Goal: Task Accomplishment & Management: Use online tool/utility

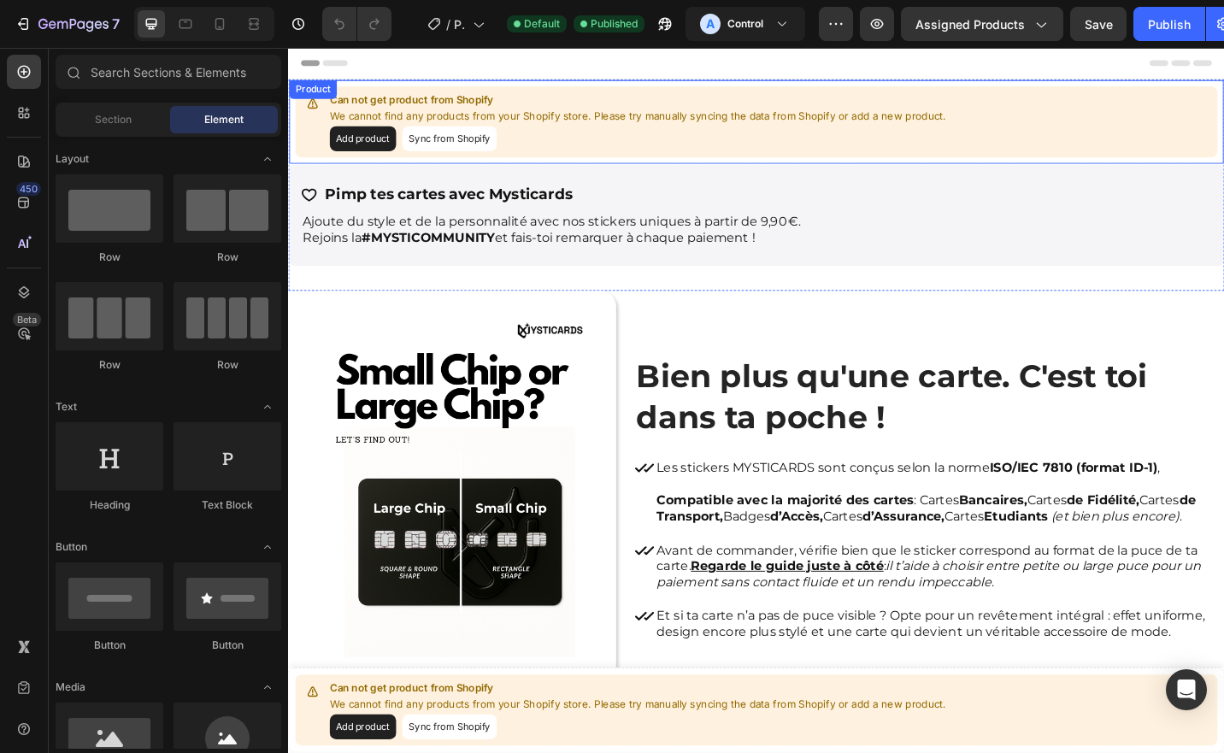
click at [468, 144] on button "Sync from Shopify" at bounding box center [464, 147] width 103 height 27
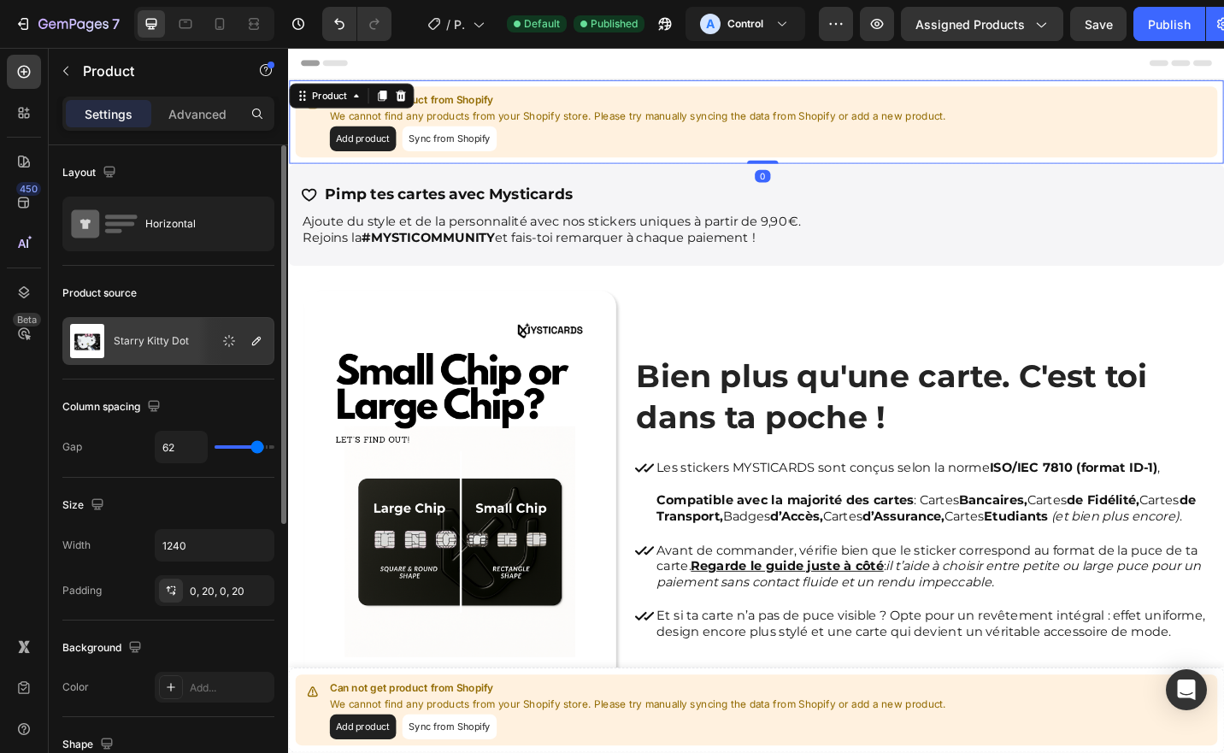
click at [154, 331] on div "Starry Kitty Dot" at bounding box center [168, 341] width 212 height 48
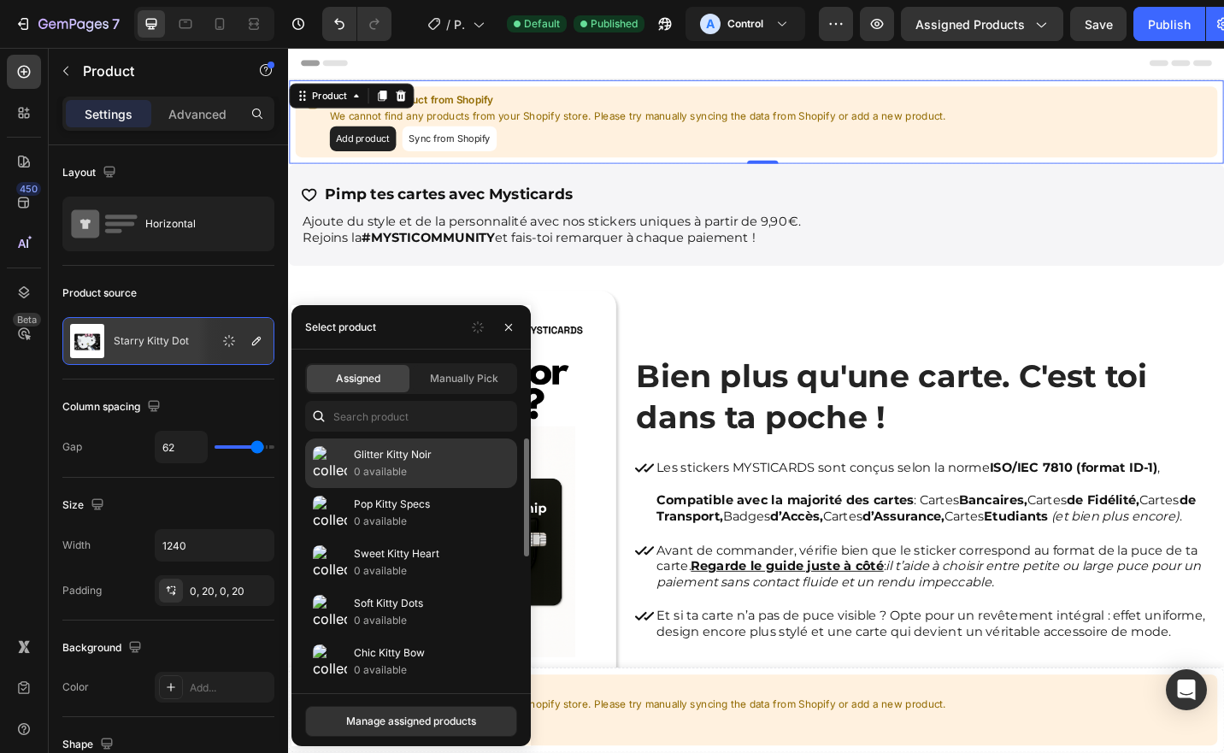
click at [388, 464] on p "0 available" at bounding box center [432, 471] width 156 height 17
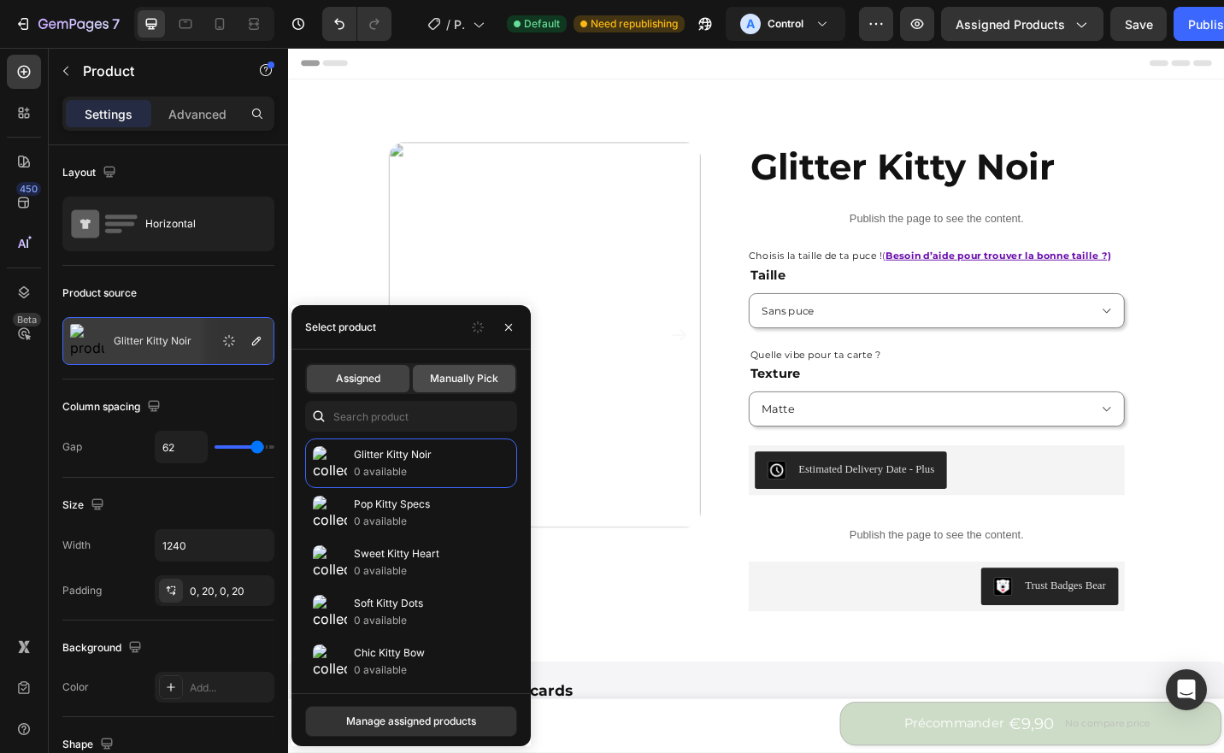
click at [473, 388] on div "Manually Pick" at bounding box center [464, 378] width 103 height 27
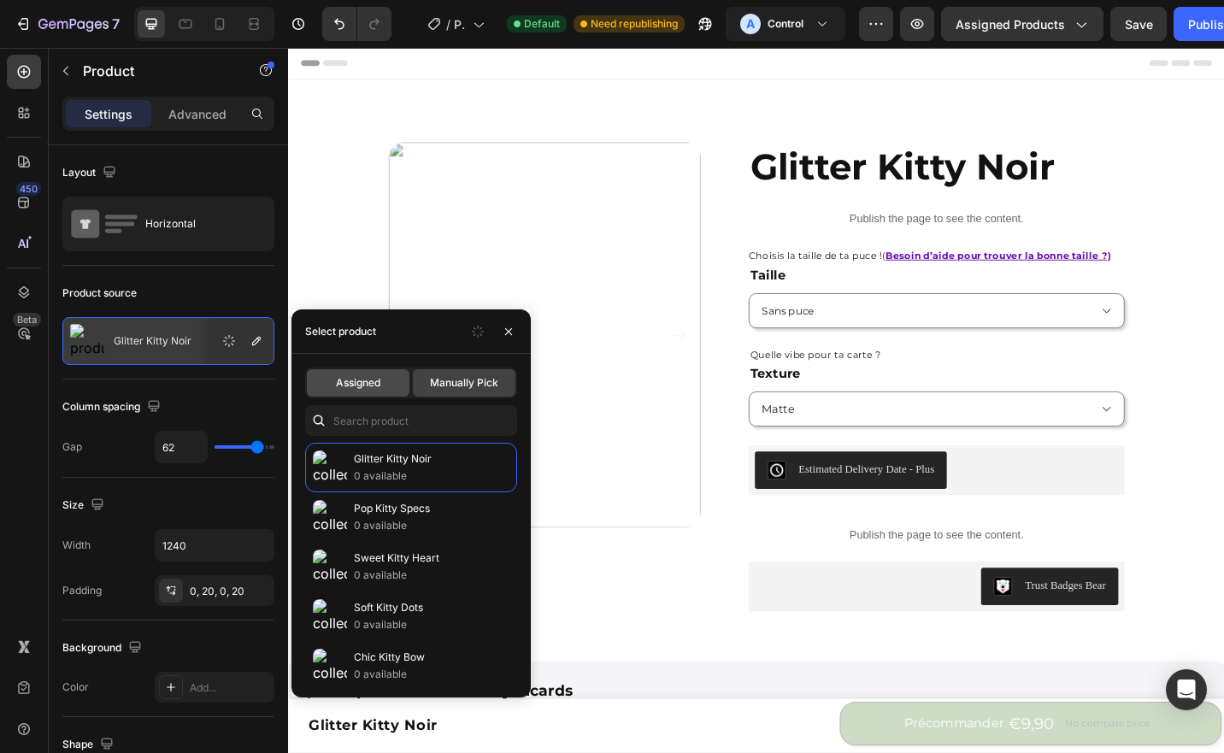
click at [378, 386] on span "Assigned" at bounding box center [358, 382] width 44 height 15
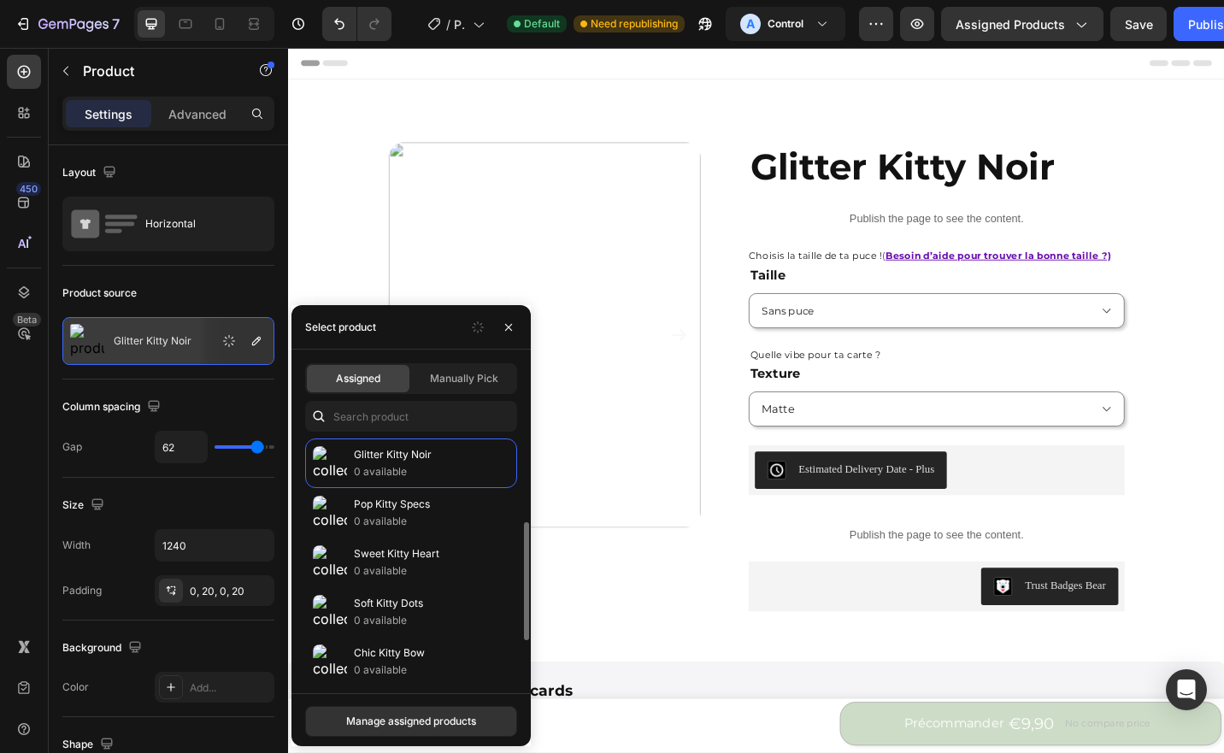
scroll to position [114, 0]
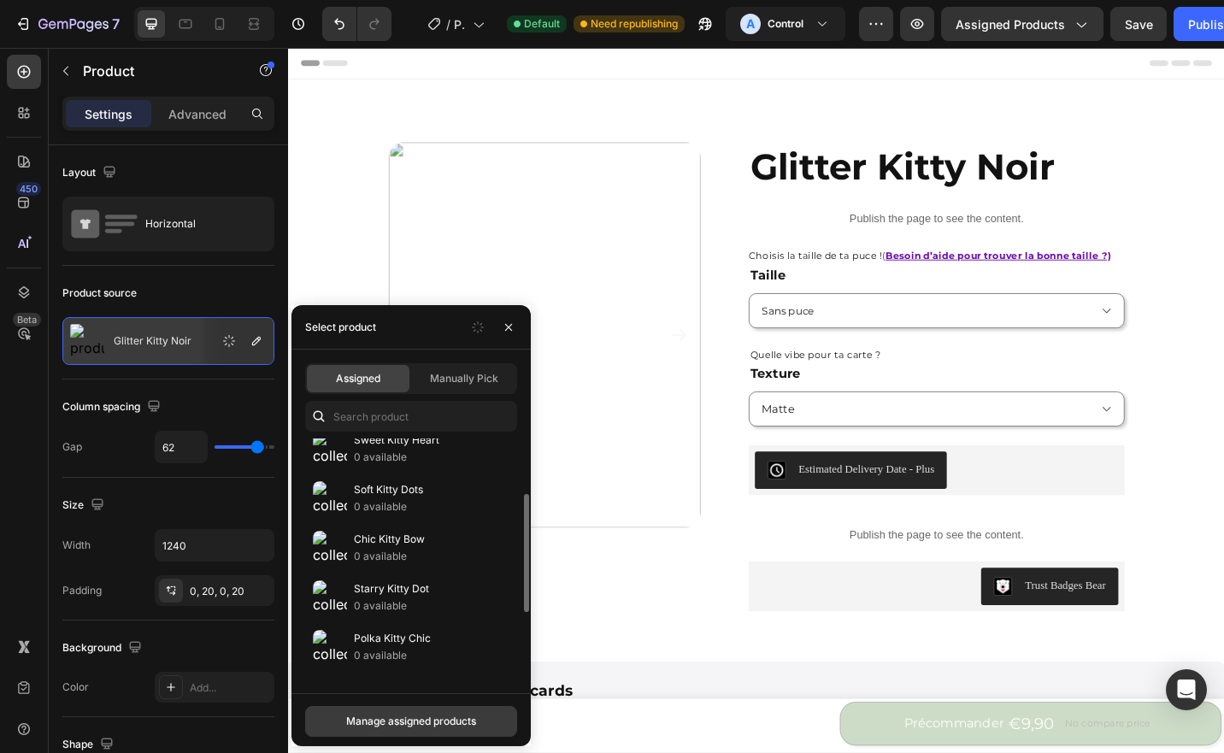
click at [455, 719] on div "Manage assigned products" at bounding box center [411, 721] width 130 height 15
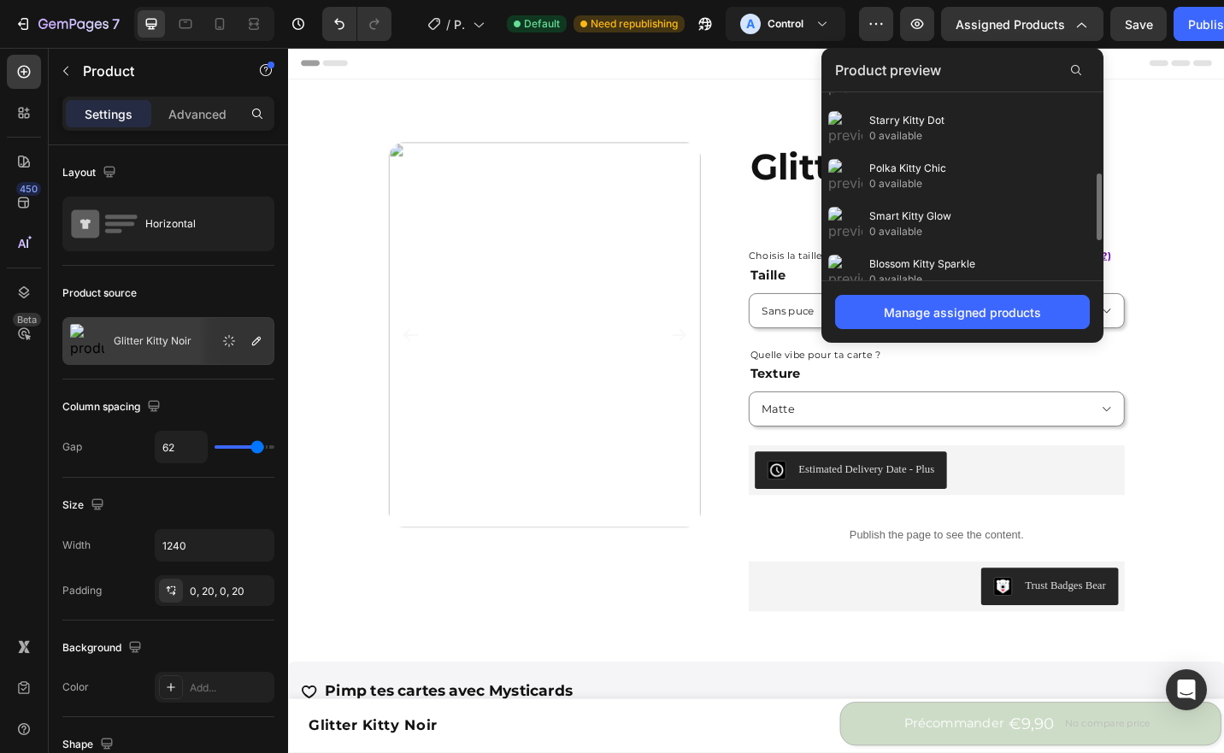
scroll to position [386, 0]
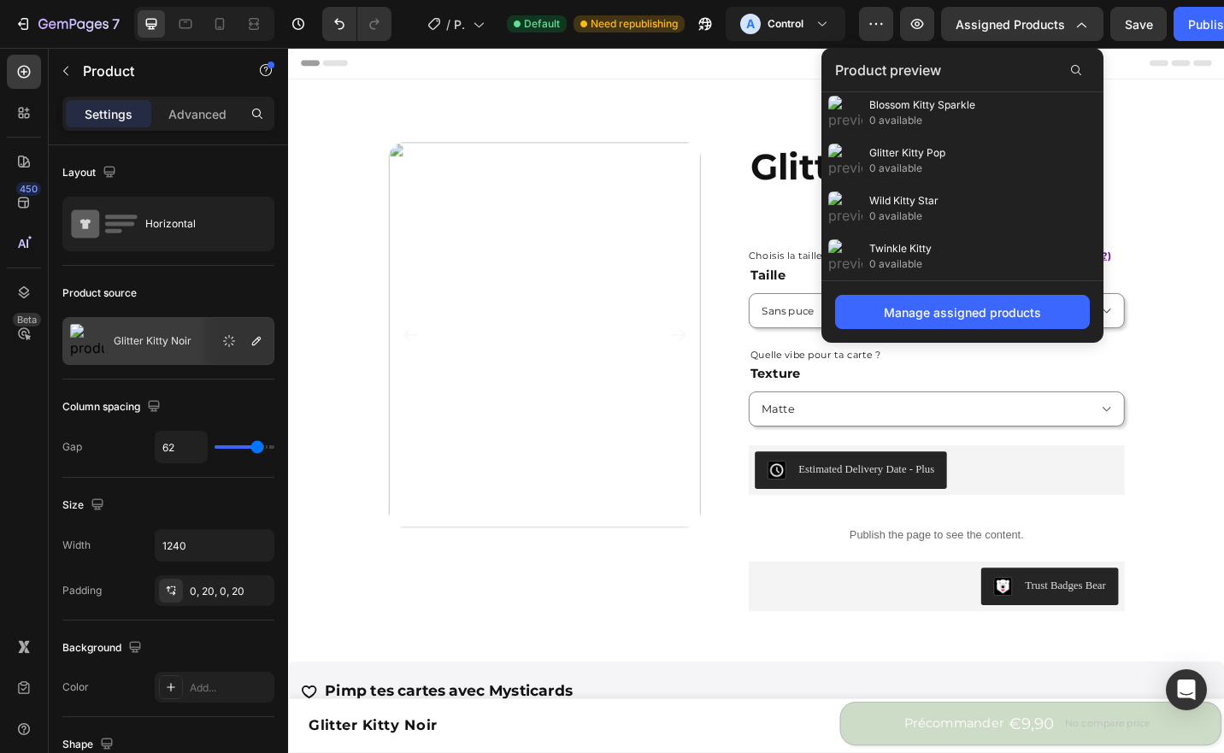
click at [586, 73] on div "Header" at bounding box center [801, 65] width 998 height 34
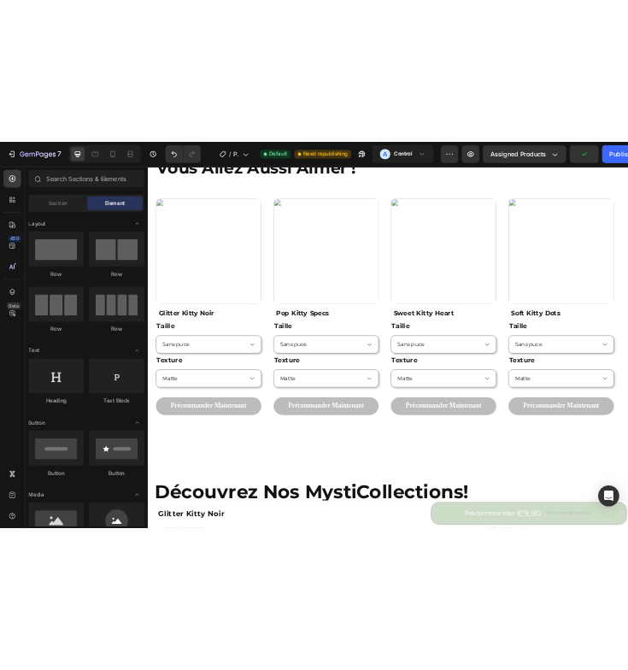
scroll to position [1539, 0]
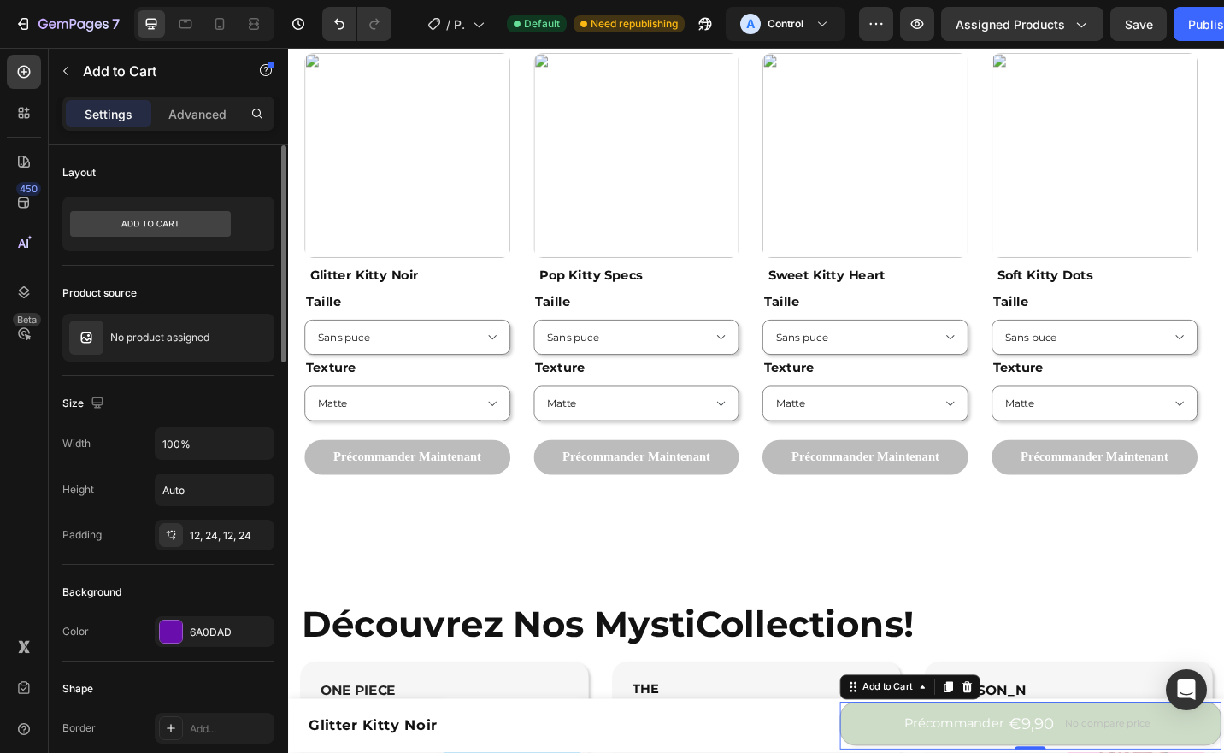
drag, startPoint x: 210, startPoint y: 118, endPoint x: 212, endPoint y: 161, distance: 42.8
click at [209, 118] on p "Advanced" at bounding box center [197, 114] width 58 height 18
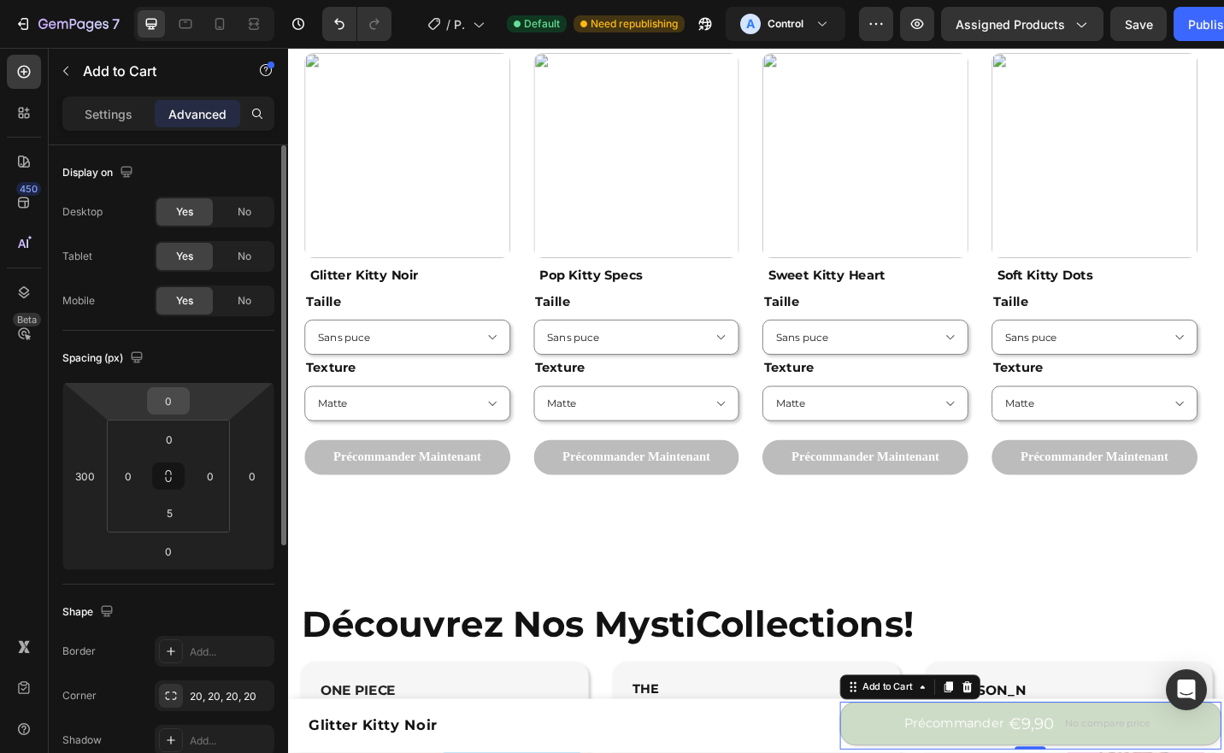
click at [170, 405] on input "0" at bounding box center [168, 401] width 34 height 26
type input "5"
click at [162, 542] on input "0" at bounding box center [168, 552] width 34 height 26
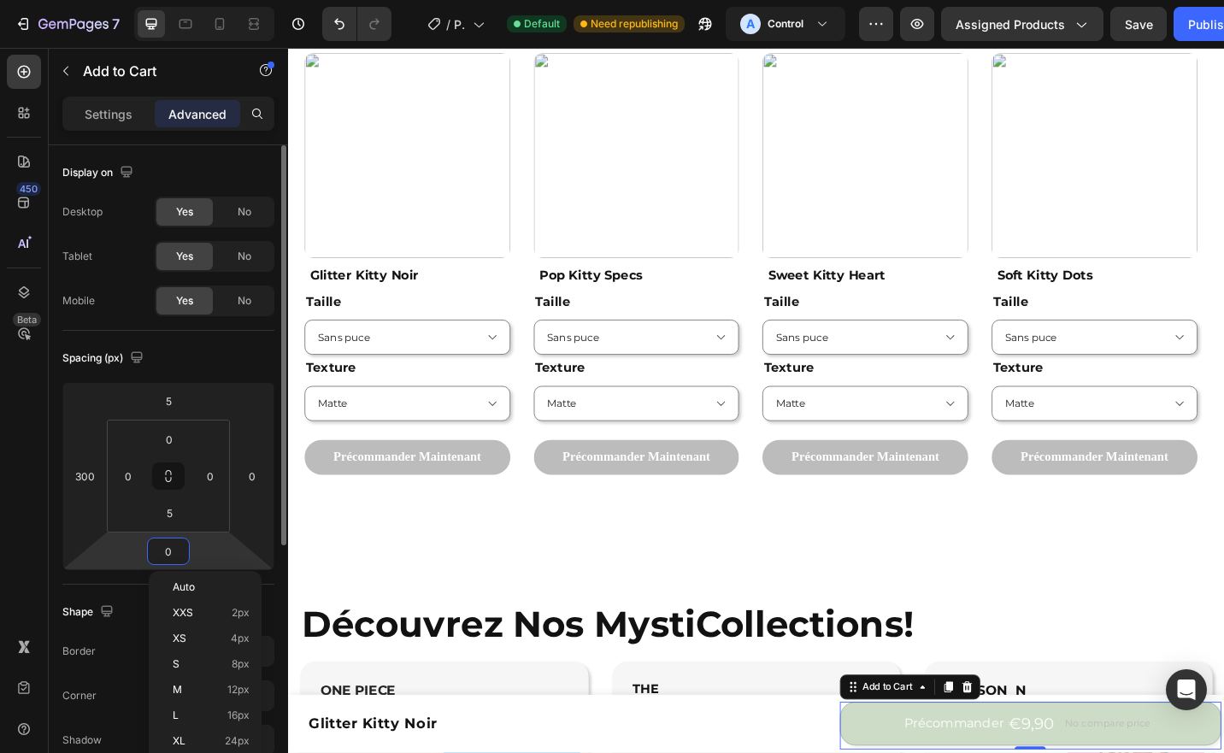
type input "5"
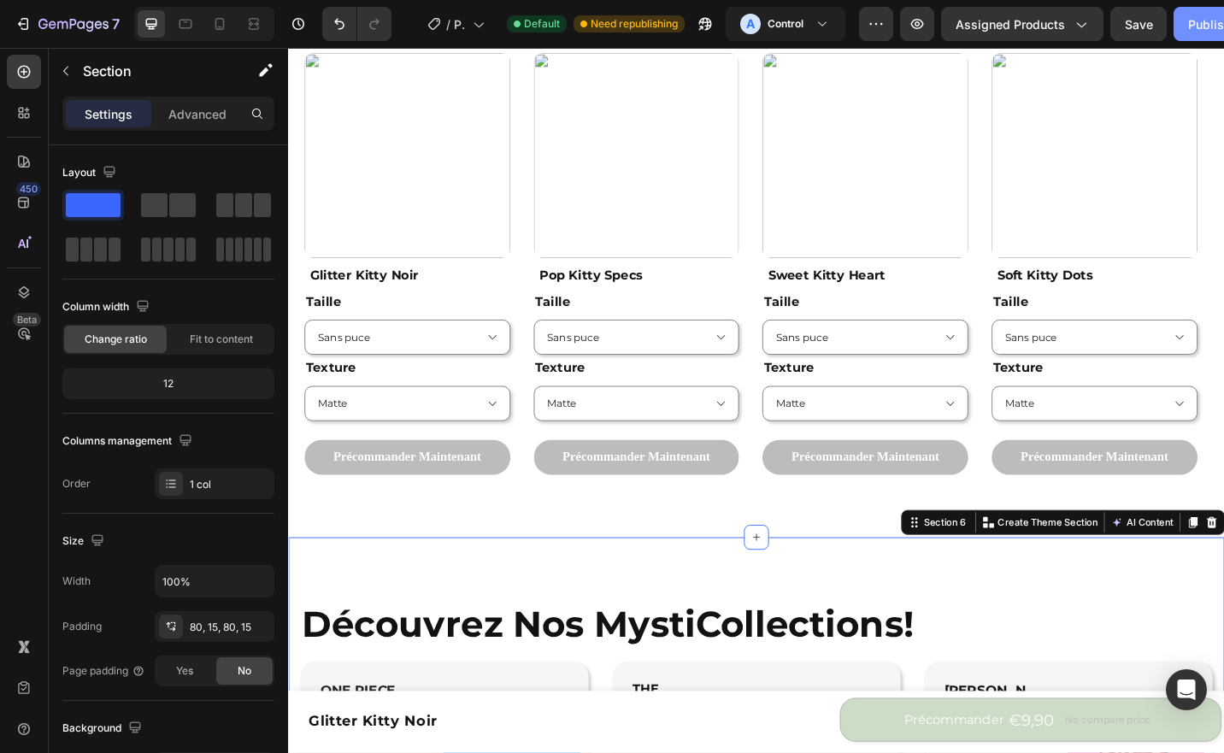
click at [1204, 26] on div "Publish" at bounding box center [1209, 24] width 43 height 18
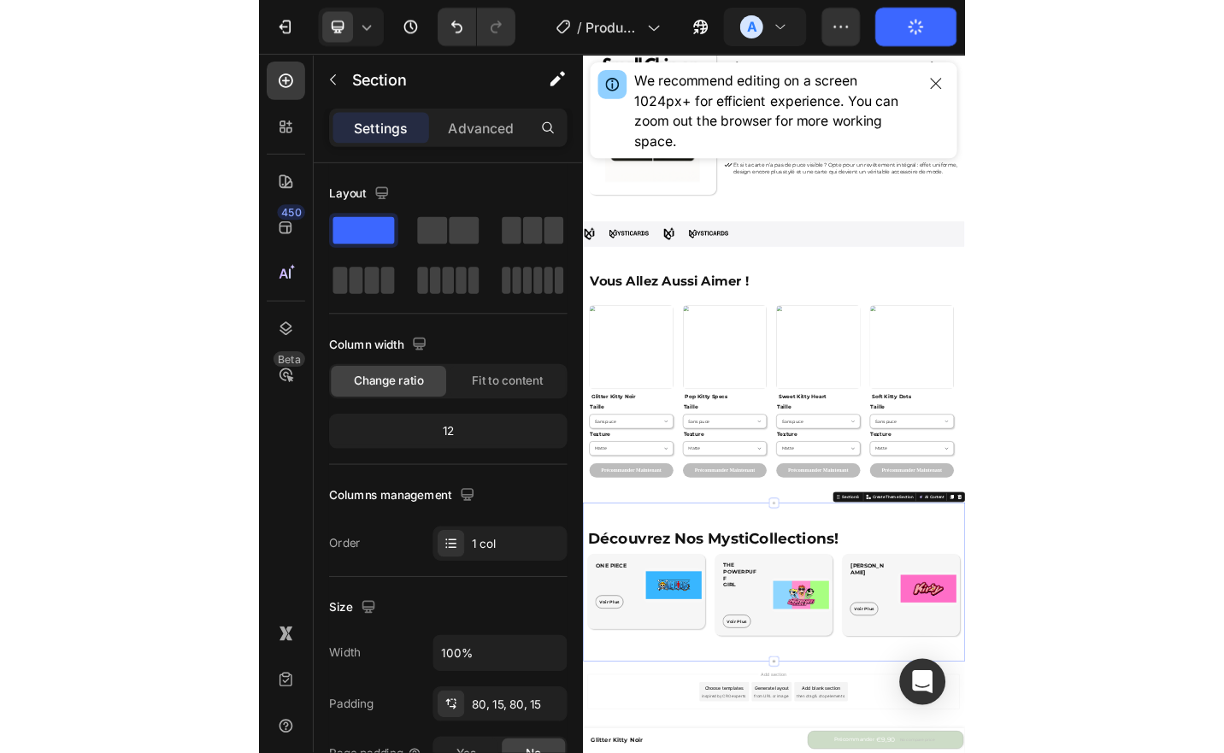
scroll to position [850, 0]
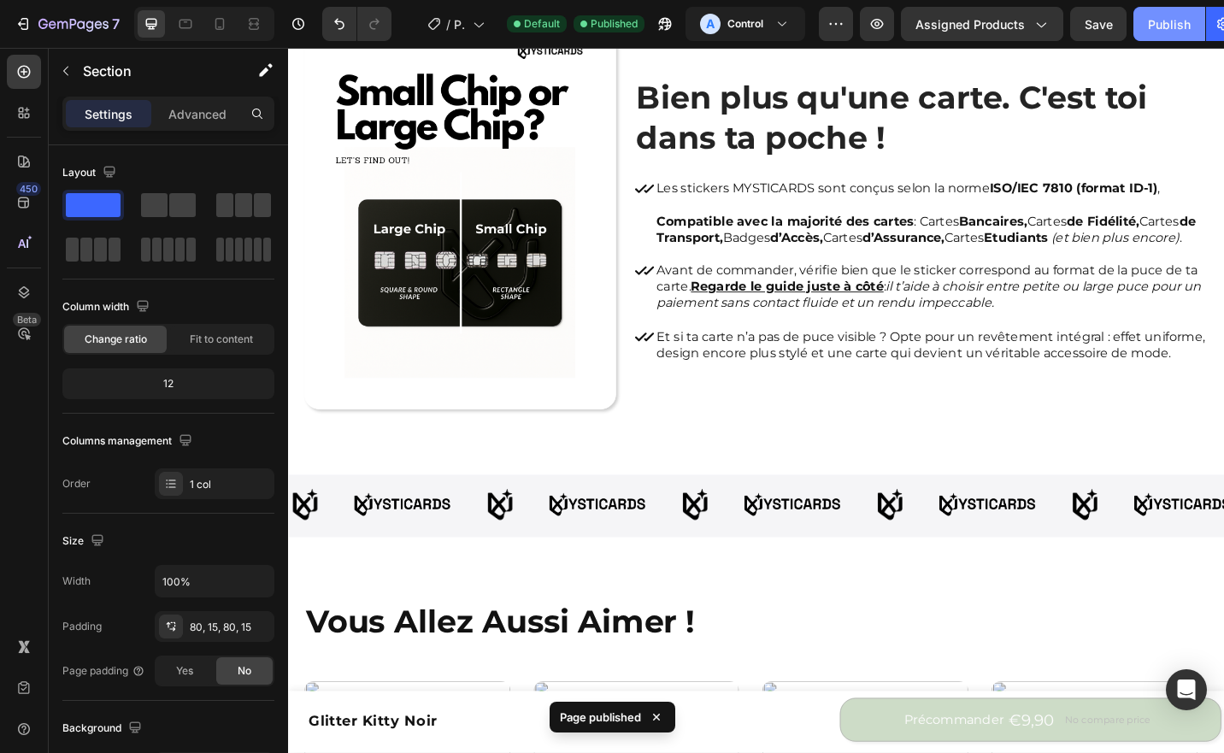
click at [1169, 28] on div "Publish" at bounding box center [1169, 24] width 43 height 18
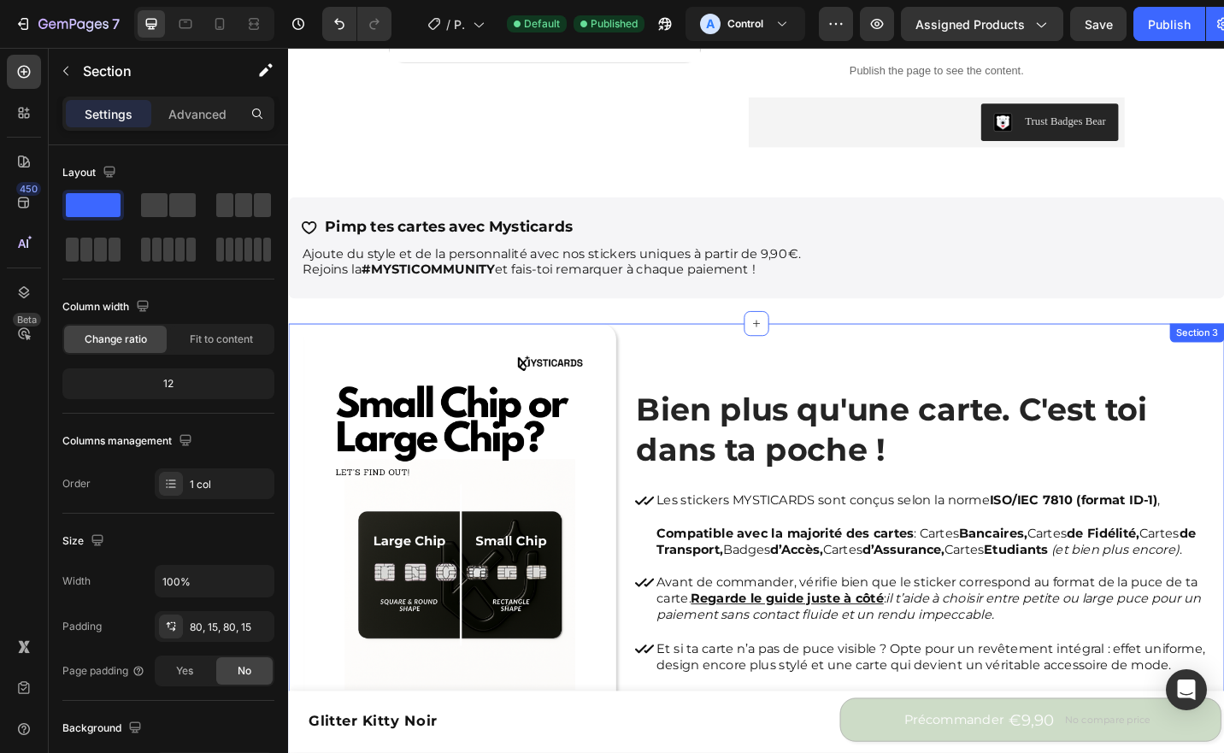
scroll to position [0, 0]
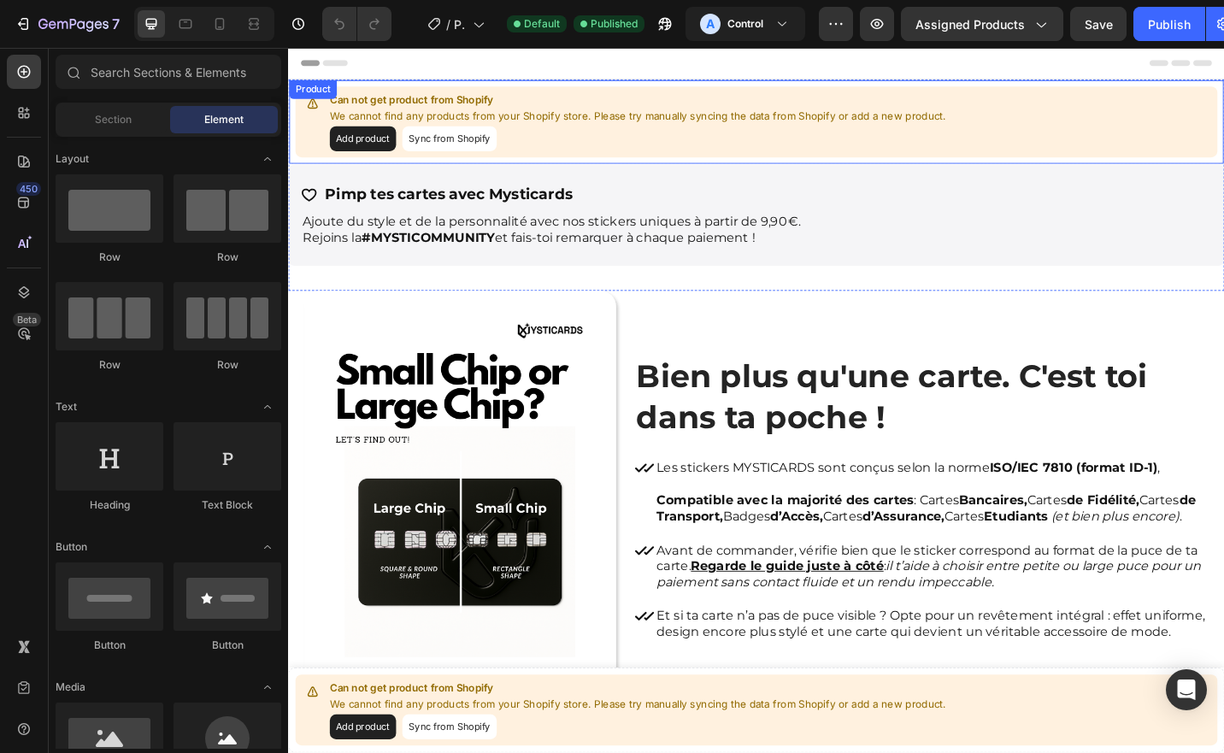
click at [390, 157] on button "Add product" at bounding box center [369, 147] width 73 height 27
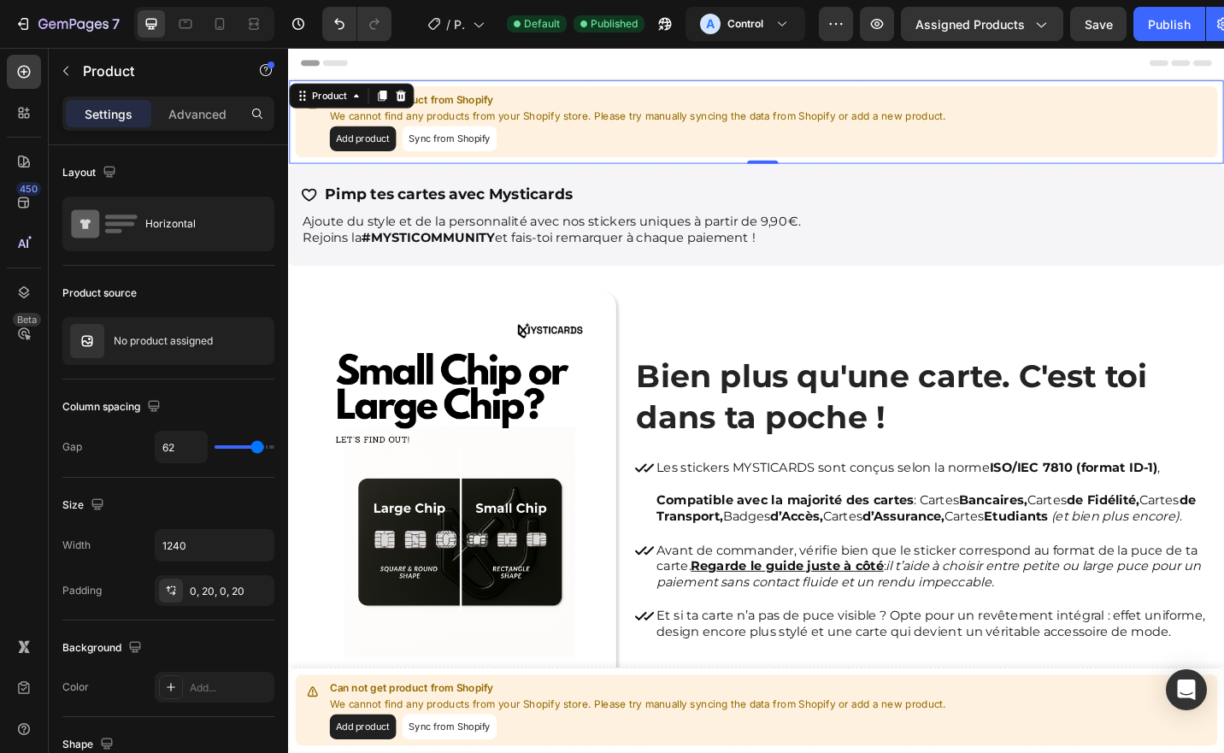
click at [465, 144] on button "Sync from Shopify" at bounding box center [464, 147] width 103 height 27
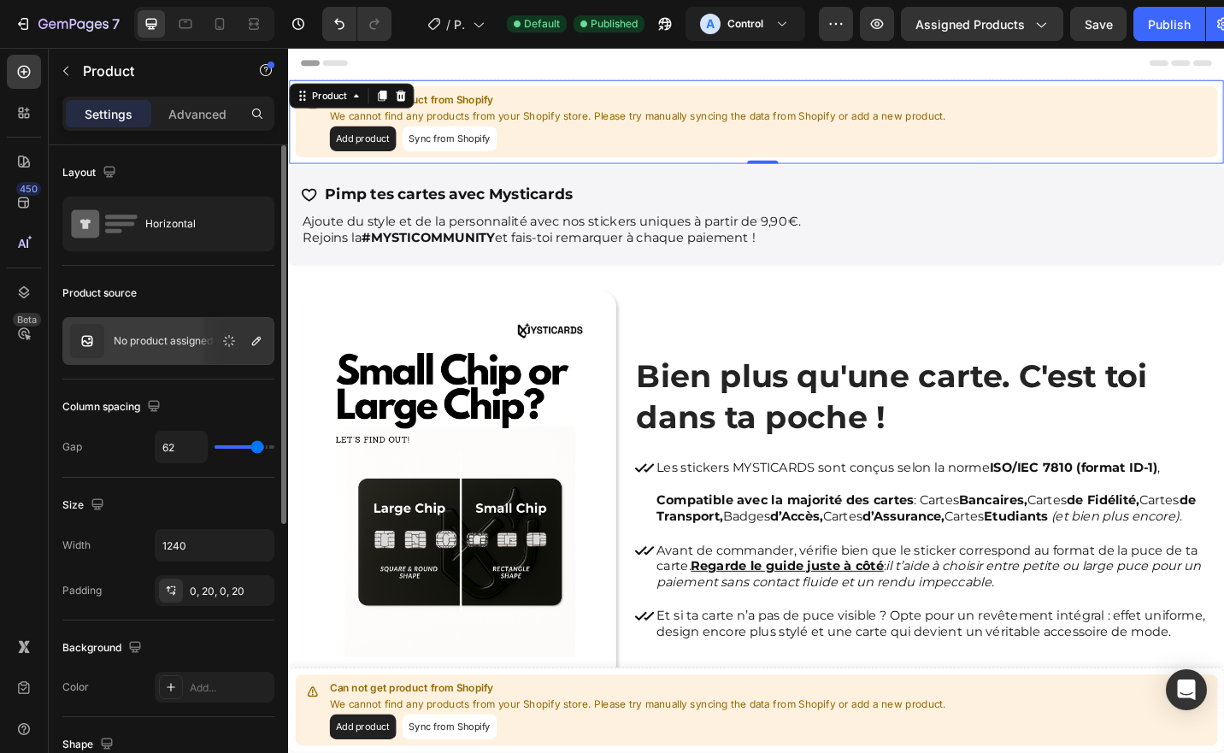
click at [180, 338] on p "No product assigned" at bounding box center [163, 341] width 99 height 12
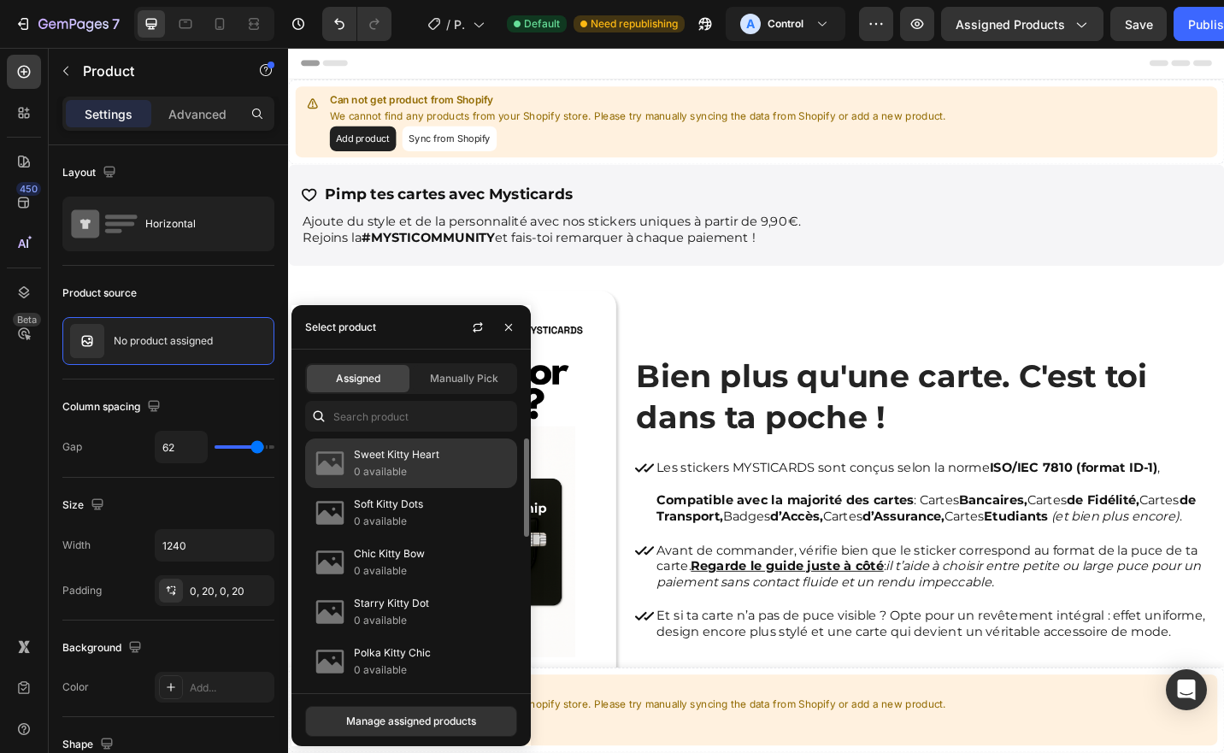
click at [446, 463] on p "0 available" at bounding box center [432, 471] width 156 height 17
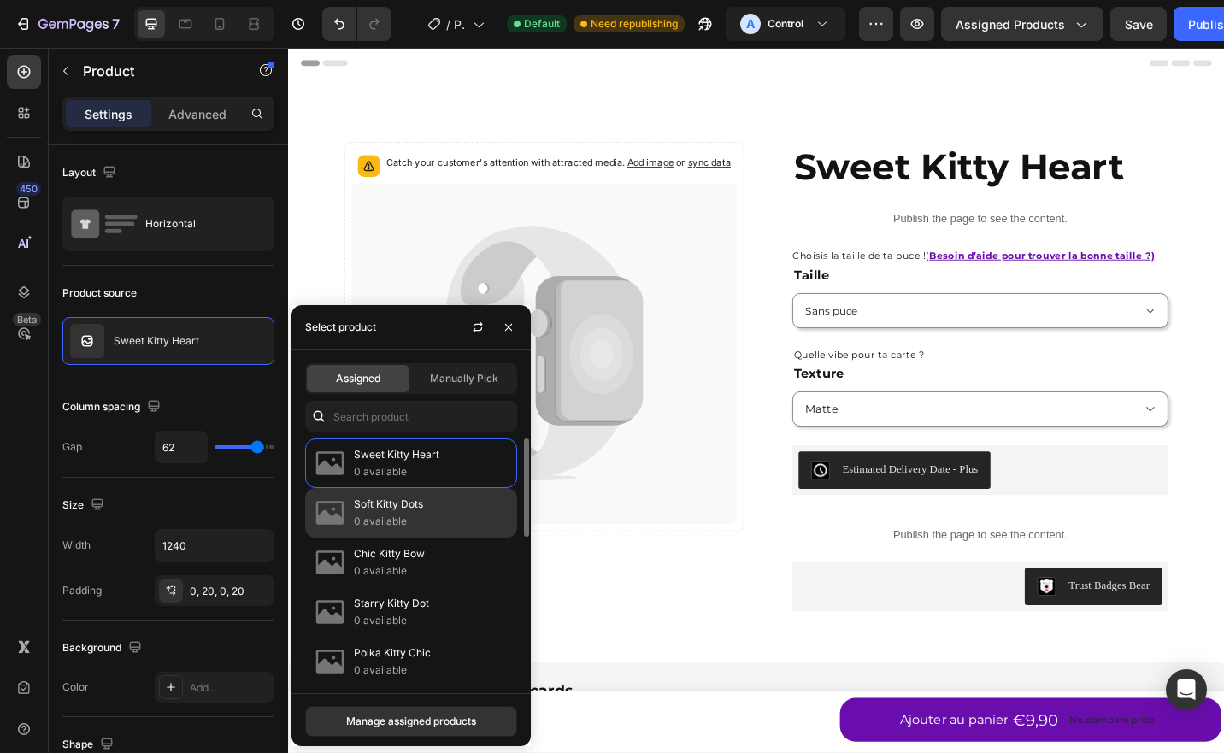
click at [436, 522] on p "0 available" at bounding box center [432, 521] width 156 height 17
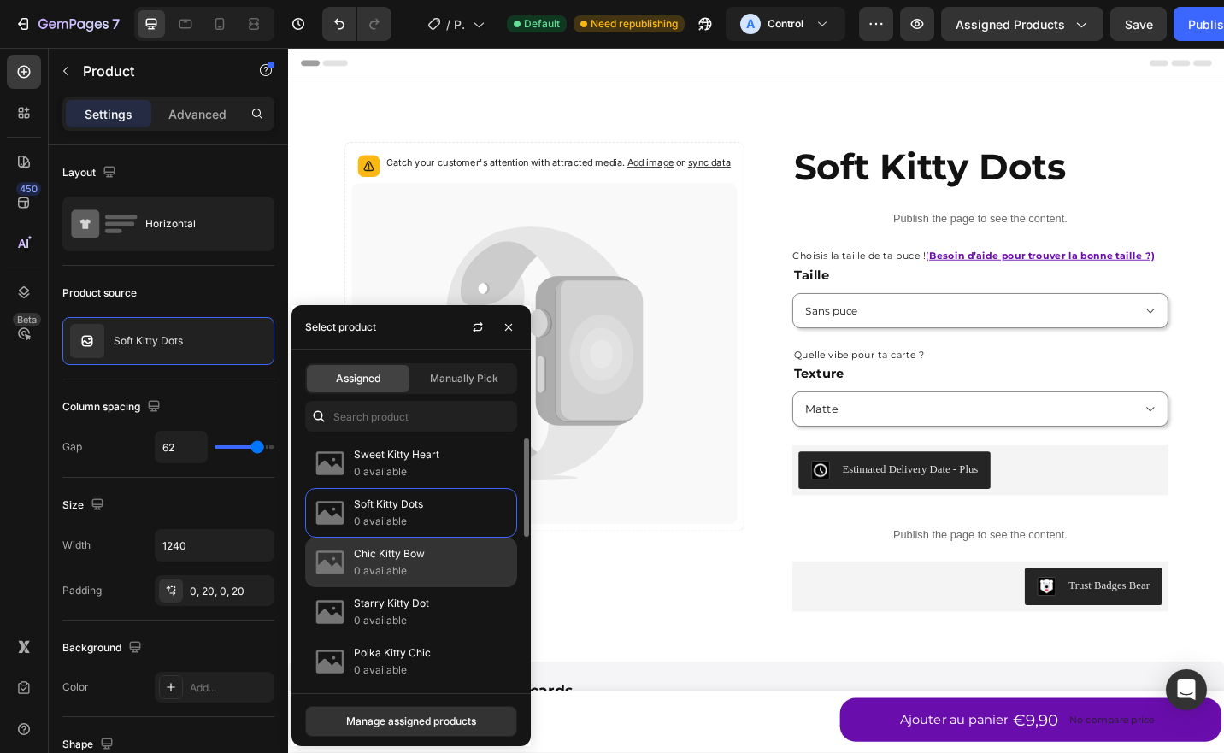
click at [424, 552] on p "Chic Kitty Bow" at bounding box center [432, 553] width 156 height 17
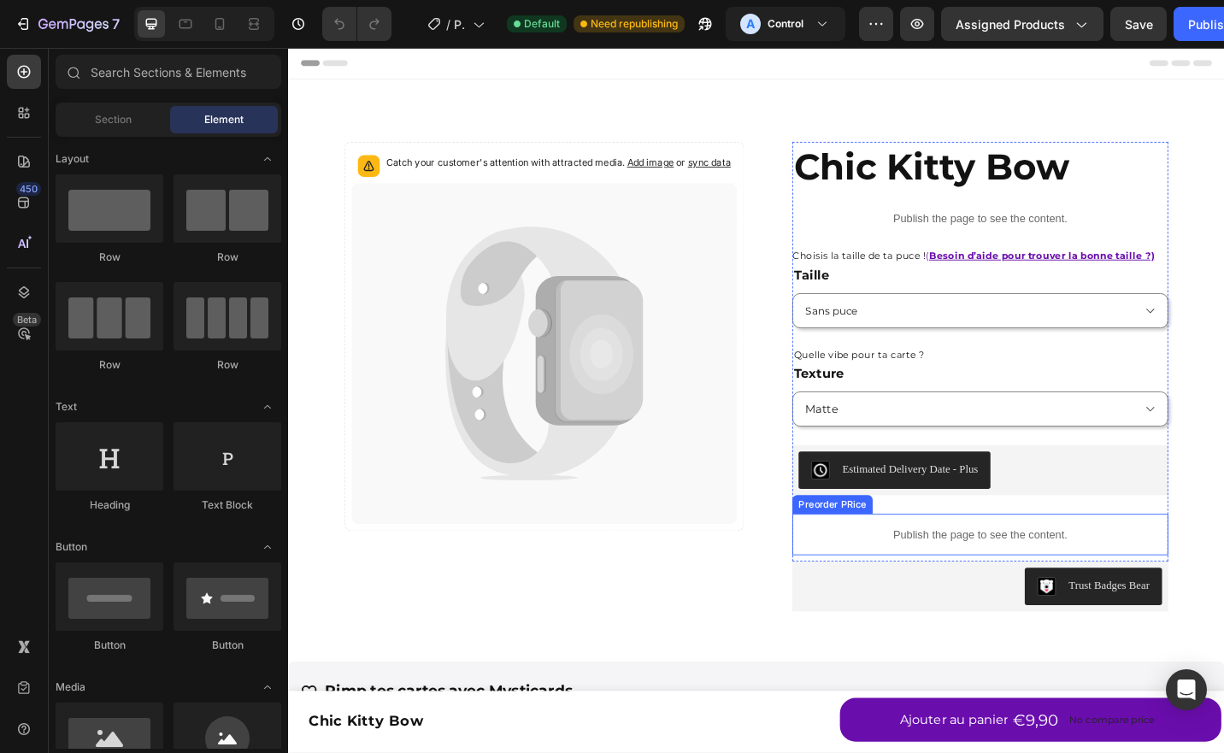
click at [973, 591] on div "Publish the page to see the content." at bounding box center [1046, 581] width 412 height 45
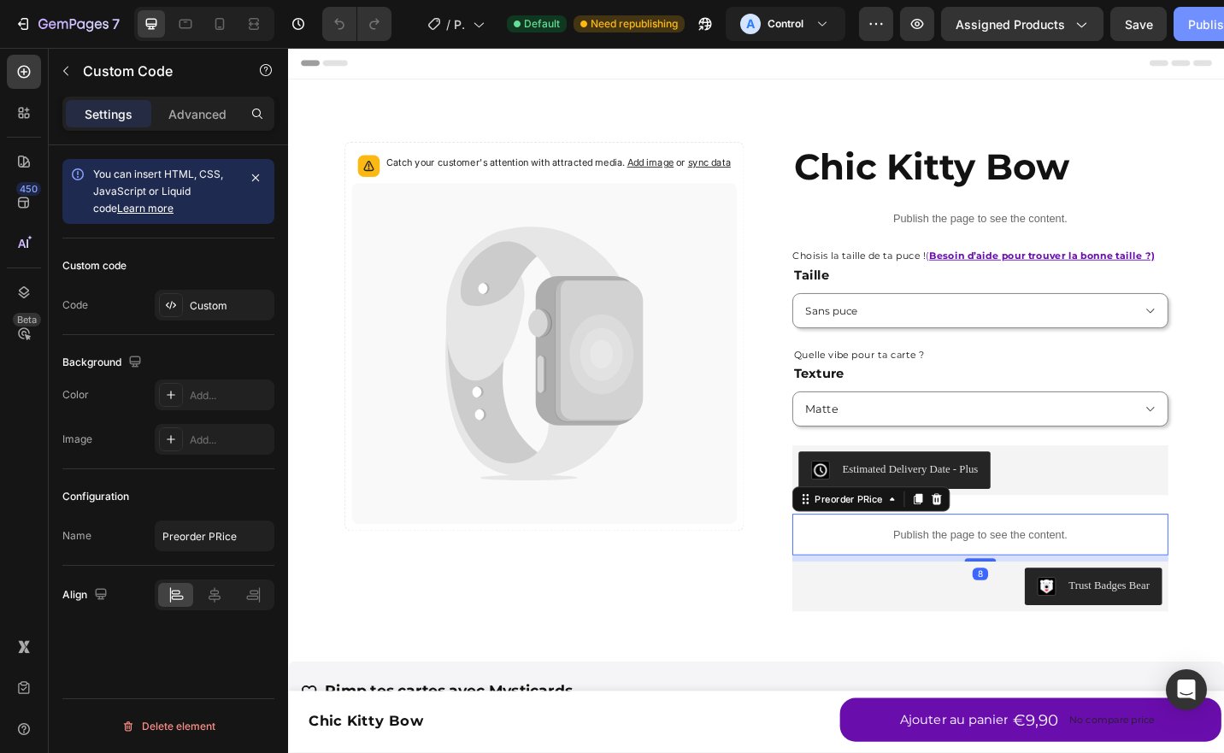
click at [1195, 29] on div "Publish" at bounding box center [1209, 24] width 43 height 18
click at [36, 15] on div "7" at bounding box center [67, 24] width 105 height 21
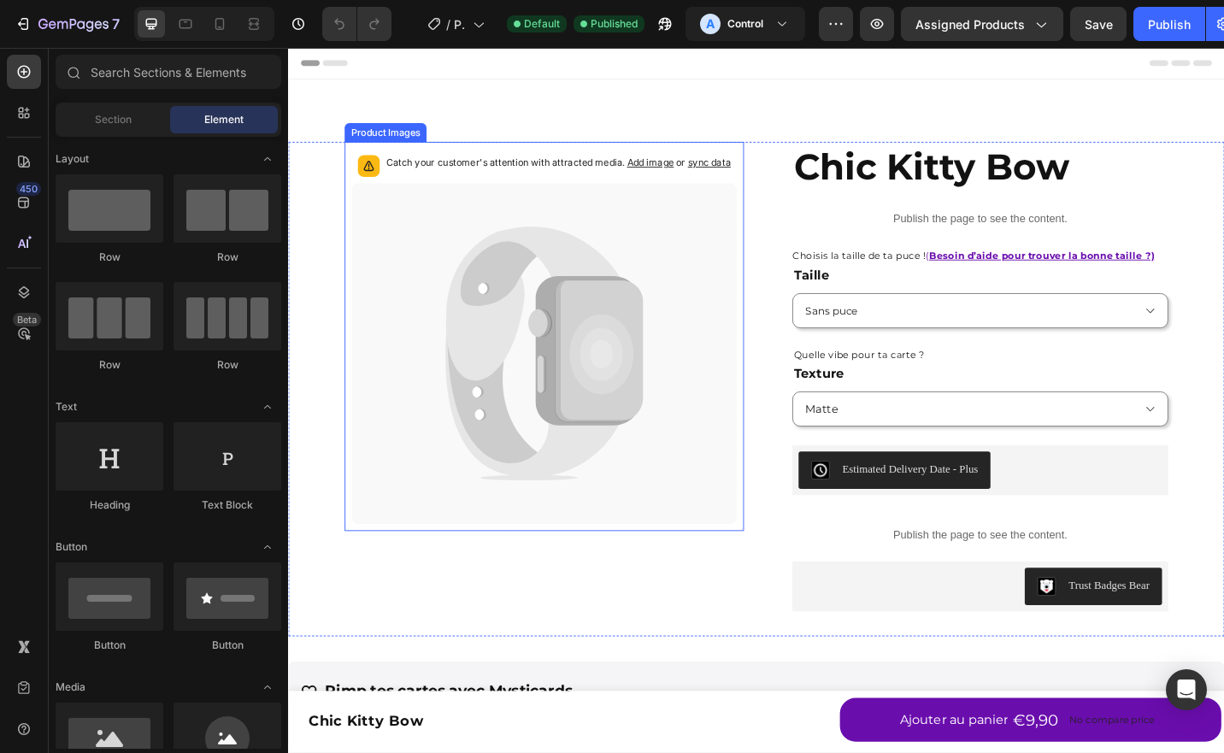
click at [513, 208] on icon at bounding box center [568, 384] width 422 height 374
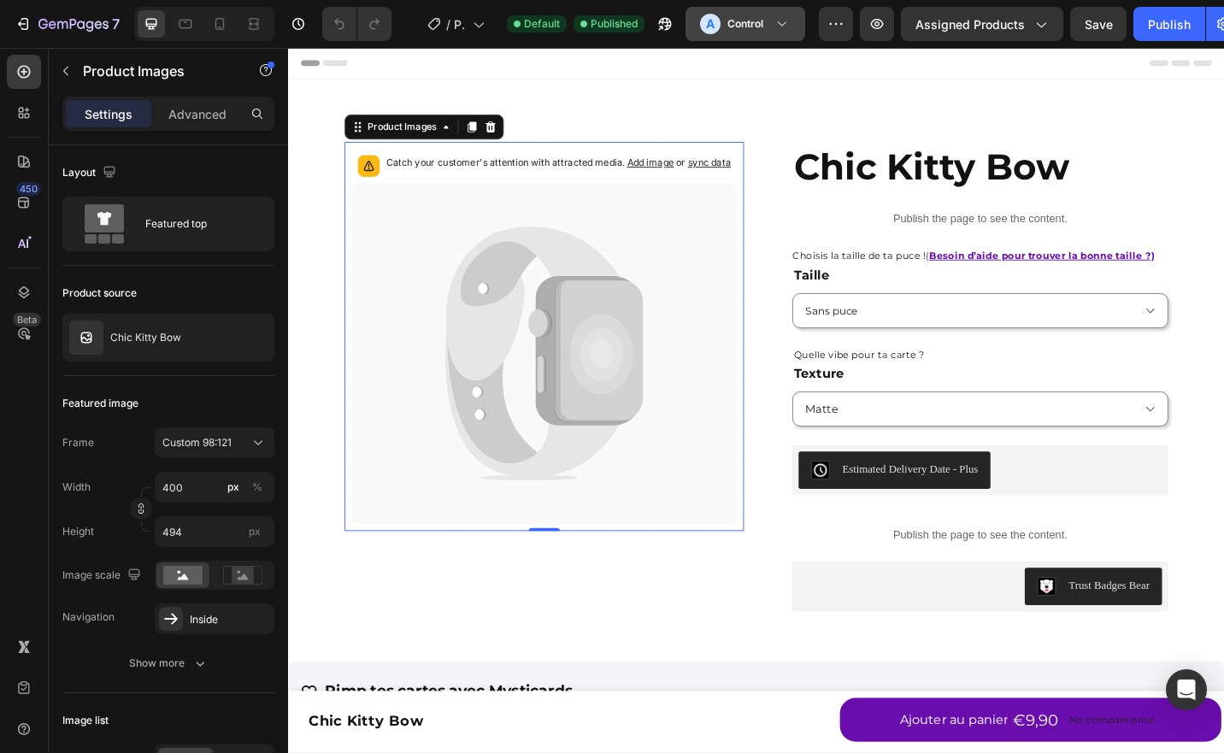
click at [715, 25] on div "A" at bounding box center [710, 24] width 21 height 21
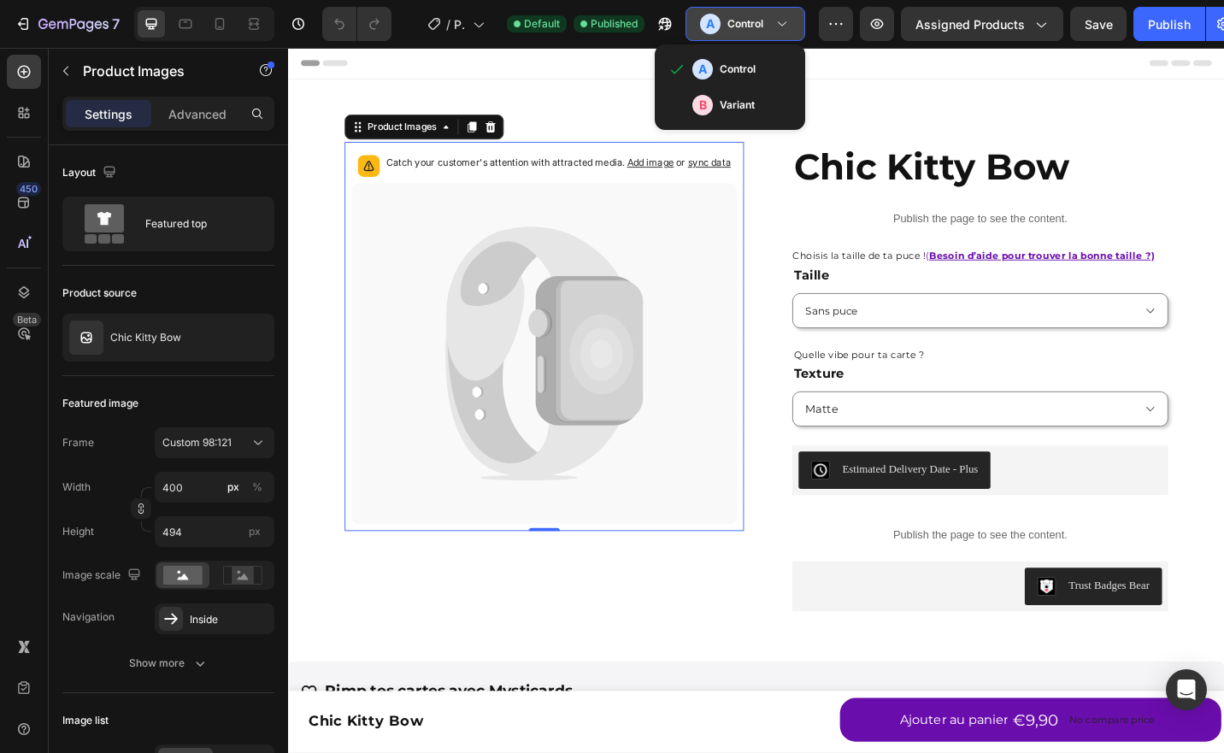
click at [772, 19] on div "A Control" at bounding box center [745, 24] width 91 height 21
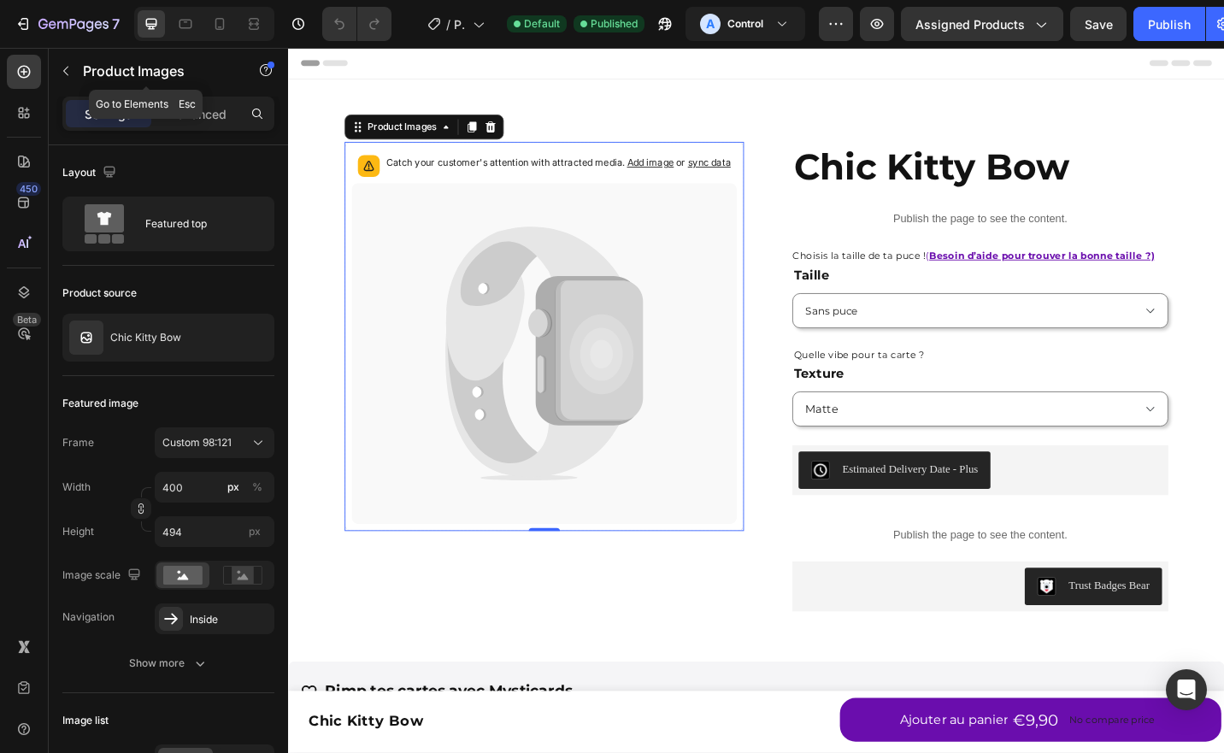
click at [74, 71] on button "button" at bounding box center [65, 70] width 27 height 27
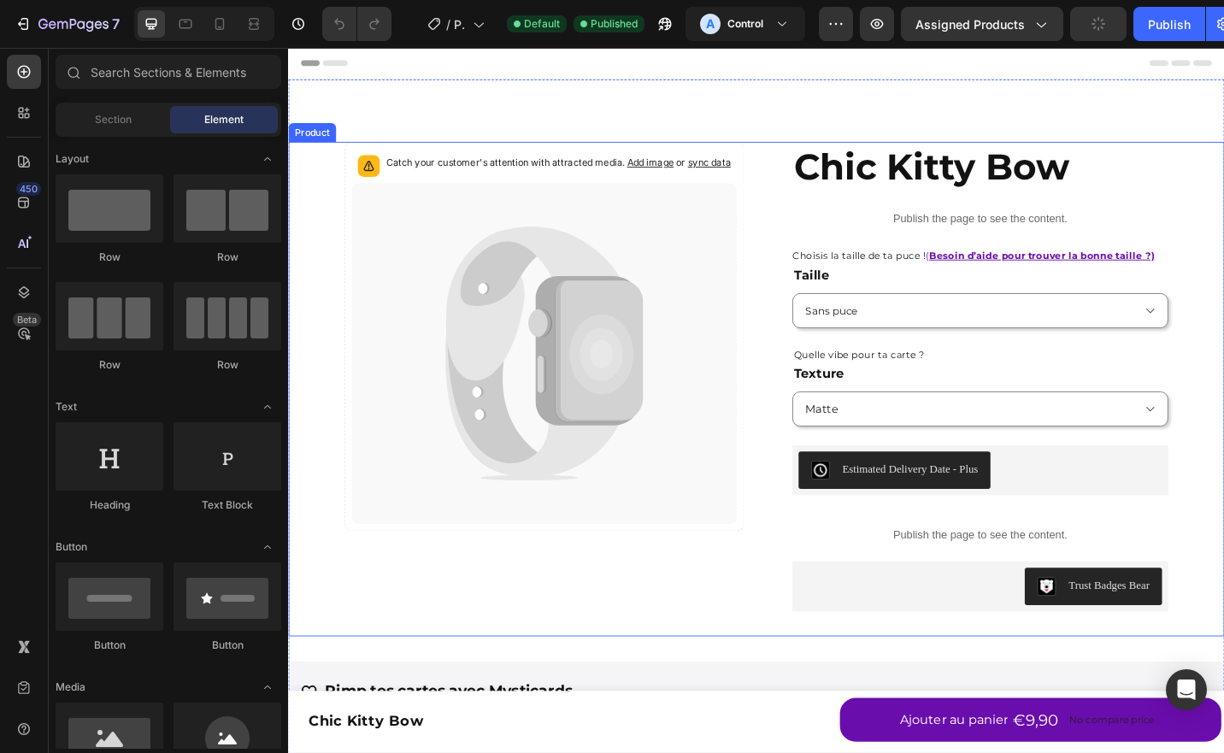
click at [472, 290] on icon at bounding box center [556, 328] width 191 height 168
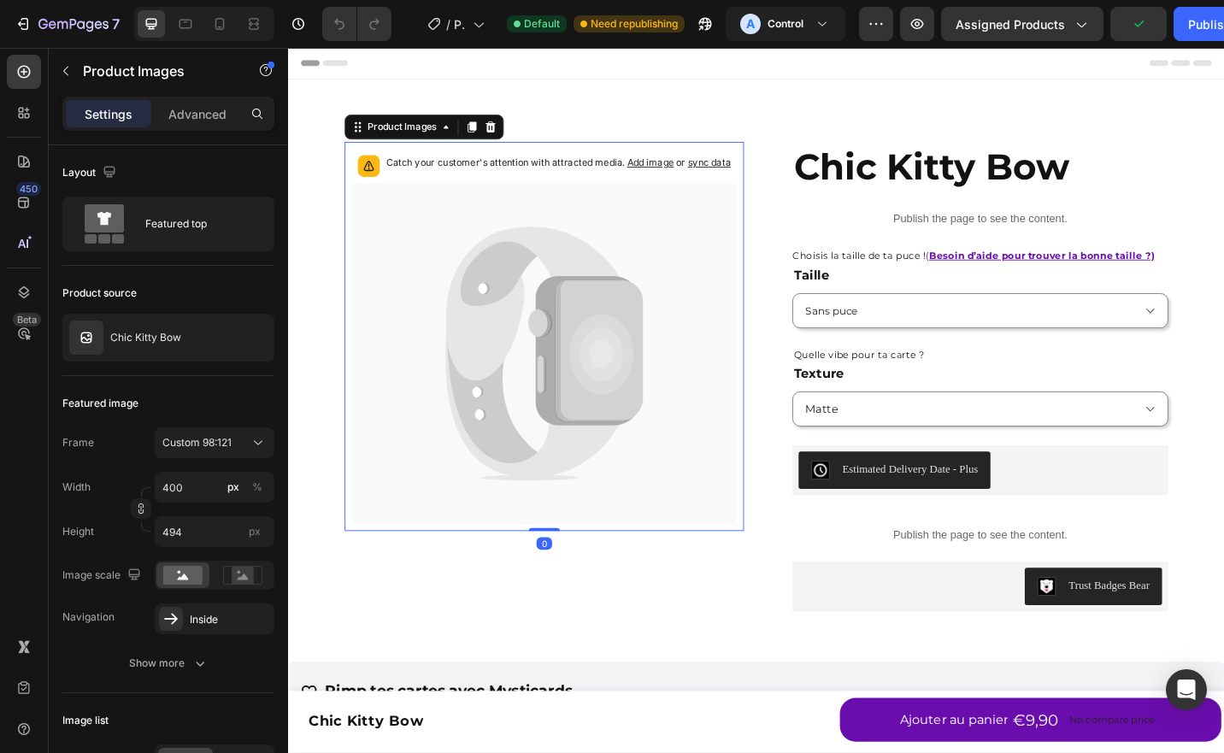
click at [453, 182] on p "Catch your customer's attention with attracted media. Add image or sync data" at bounding box center [584, 174] width 378 height 17
click at [736, 174] on span "sync data" at bounding box center [749, 174] width 47 height 13
click at [745, 177] on span "sync data" at bounding box center [749, 174] width 47 height 13
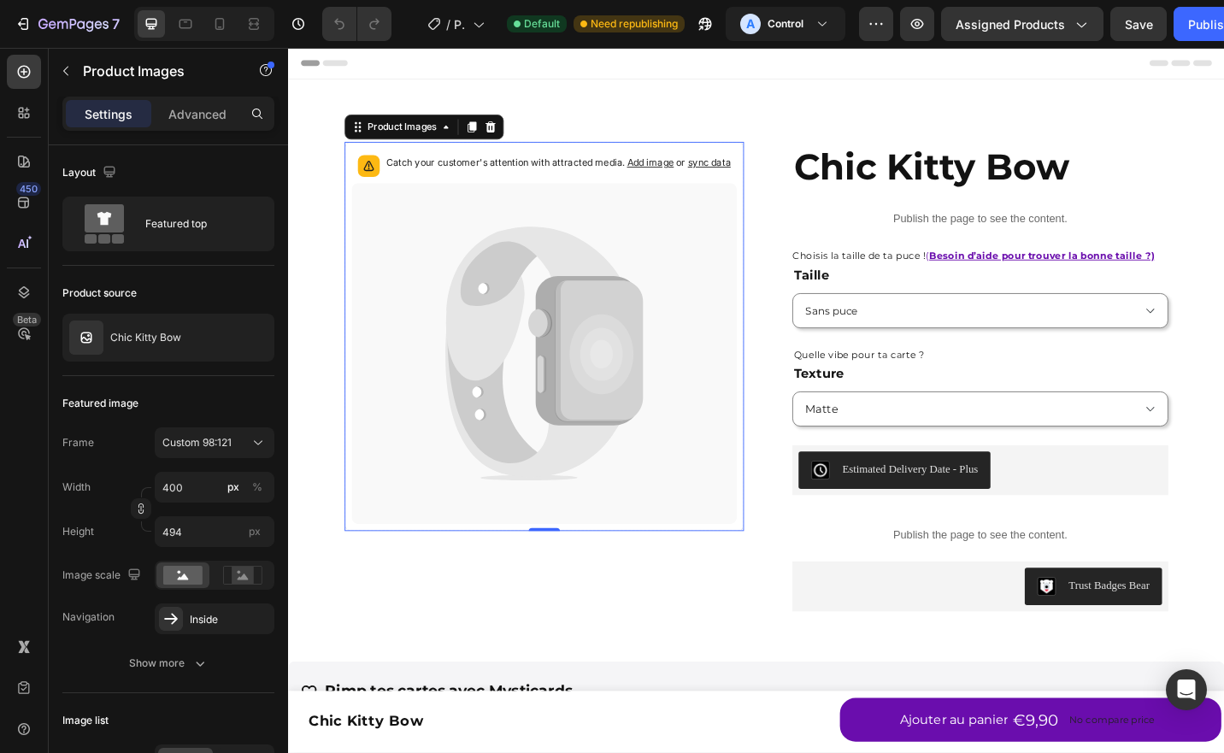
click at [745, 177] on span "sync data" at bounding box center [749, 174] width 47 height 13
click at [734, 174] on span "sync data" at bounding box center [749, 174] width 47 height 13
click at [686, 175] on span "Add image" at bounding box center [684, 174] width 51 height 13
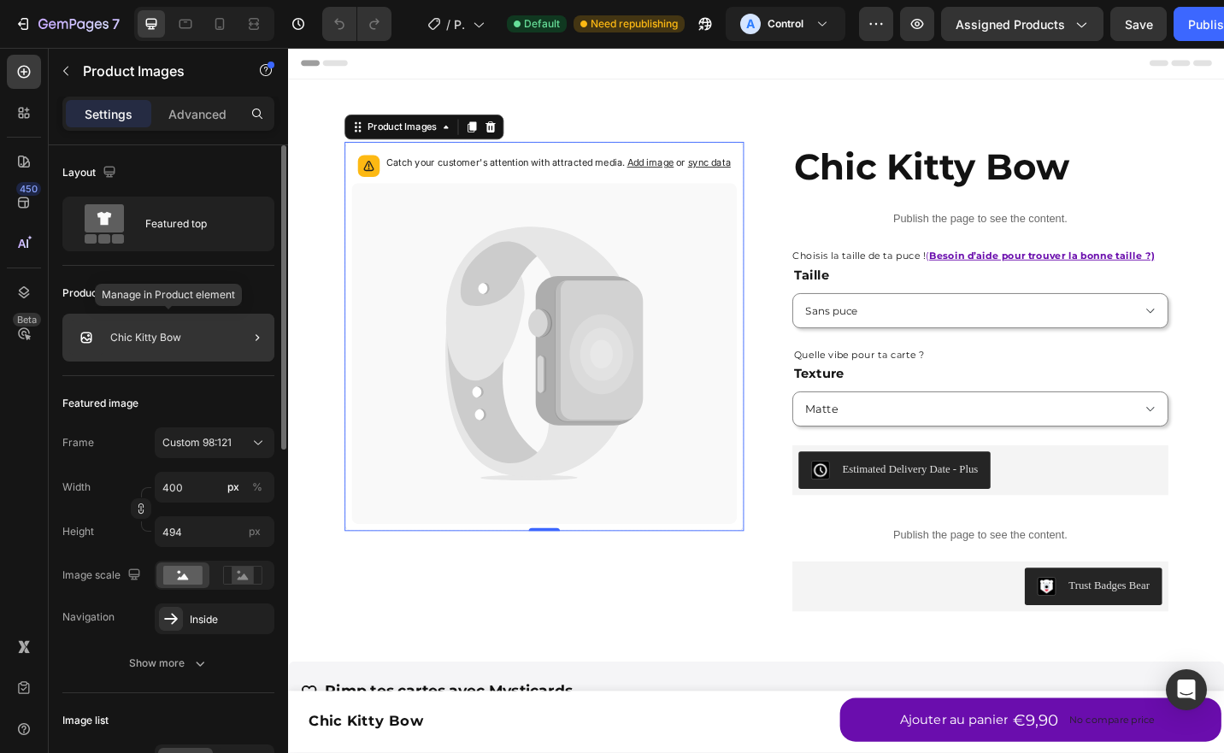
click at [166, 327] on div "Chic Kitty Bow" at bounding box center [168, 338] width 212 height 48
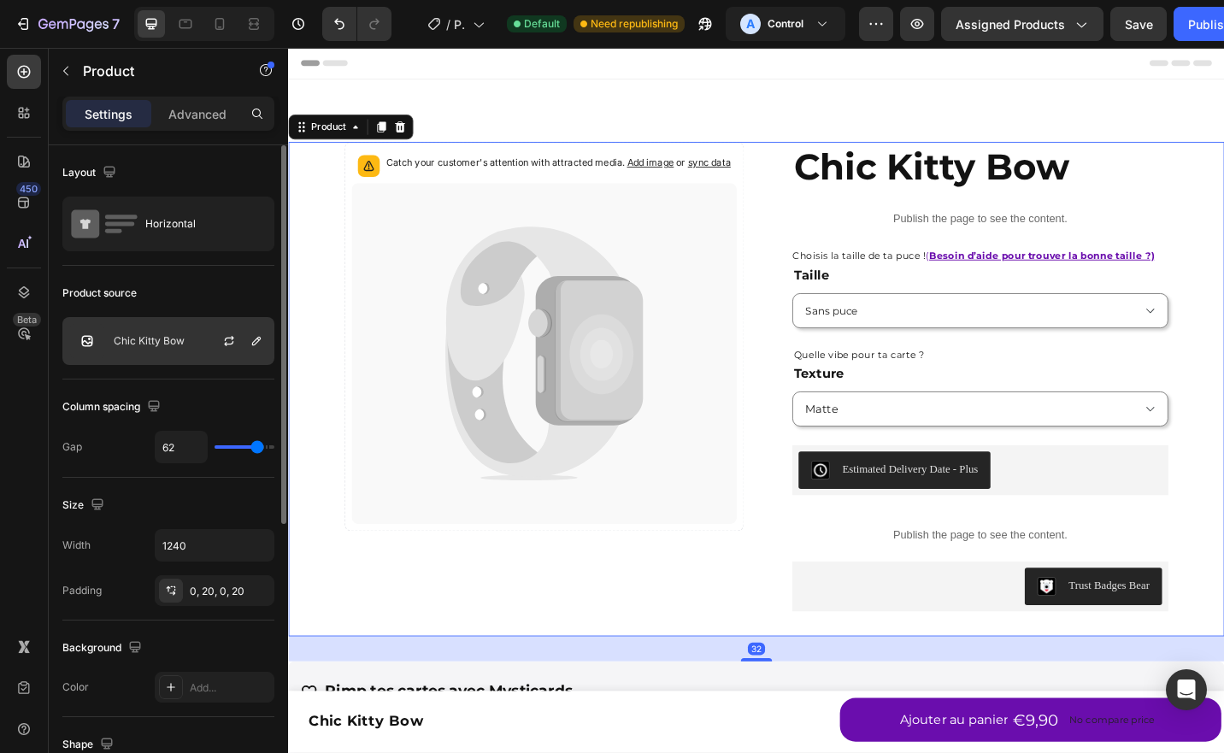
click at [171, 347] on div "Chic Kitty Bow" at bounding box center [168, 341] width 212 height 48
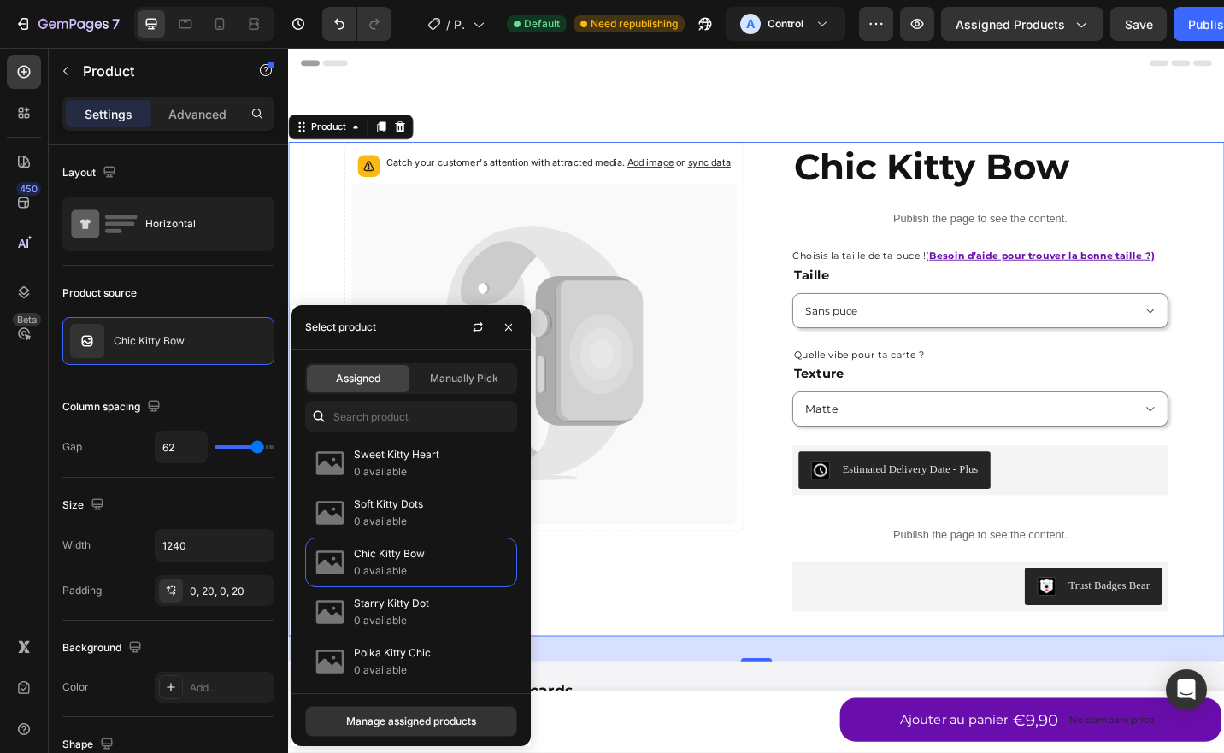
scroll to position [171, 0]
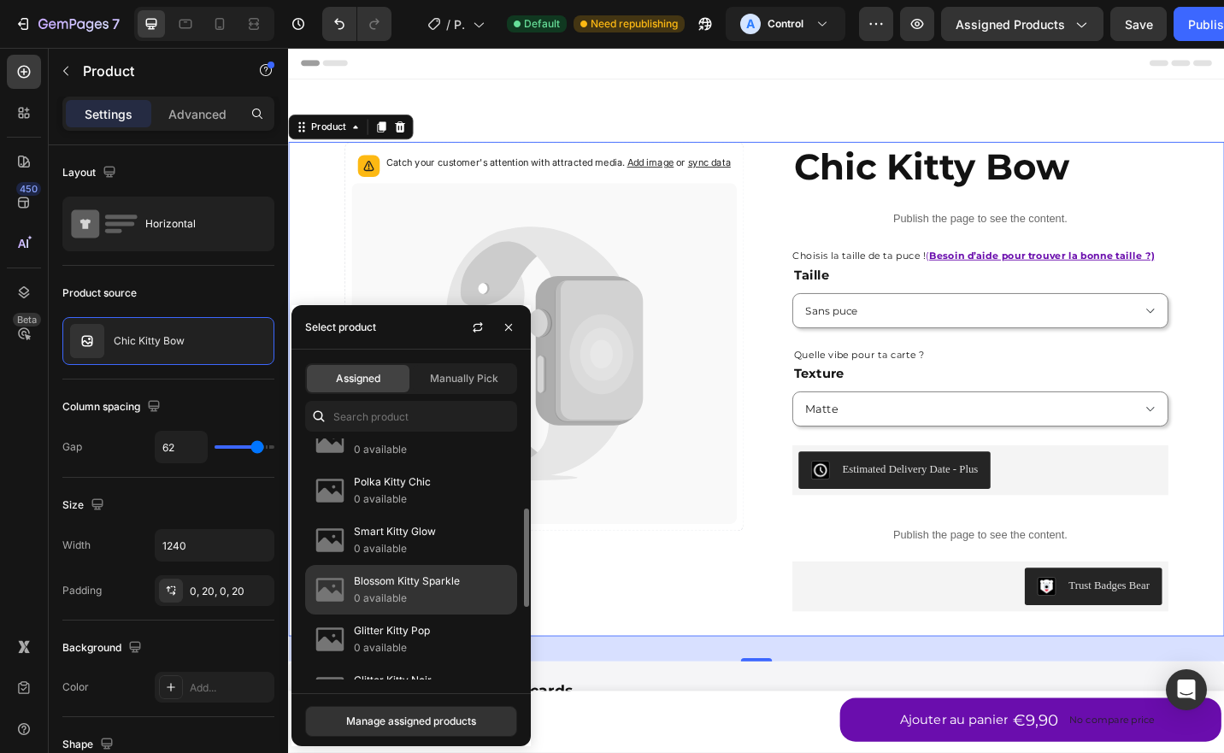
click at [422, 581] on p "Blossom Kitty Sparkle" at bounding box center [432, 581] width 156 height 17
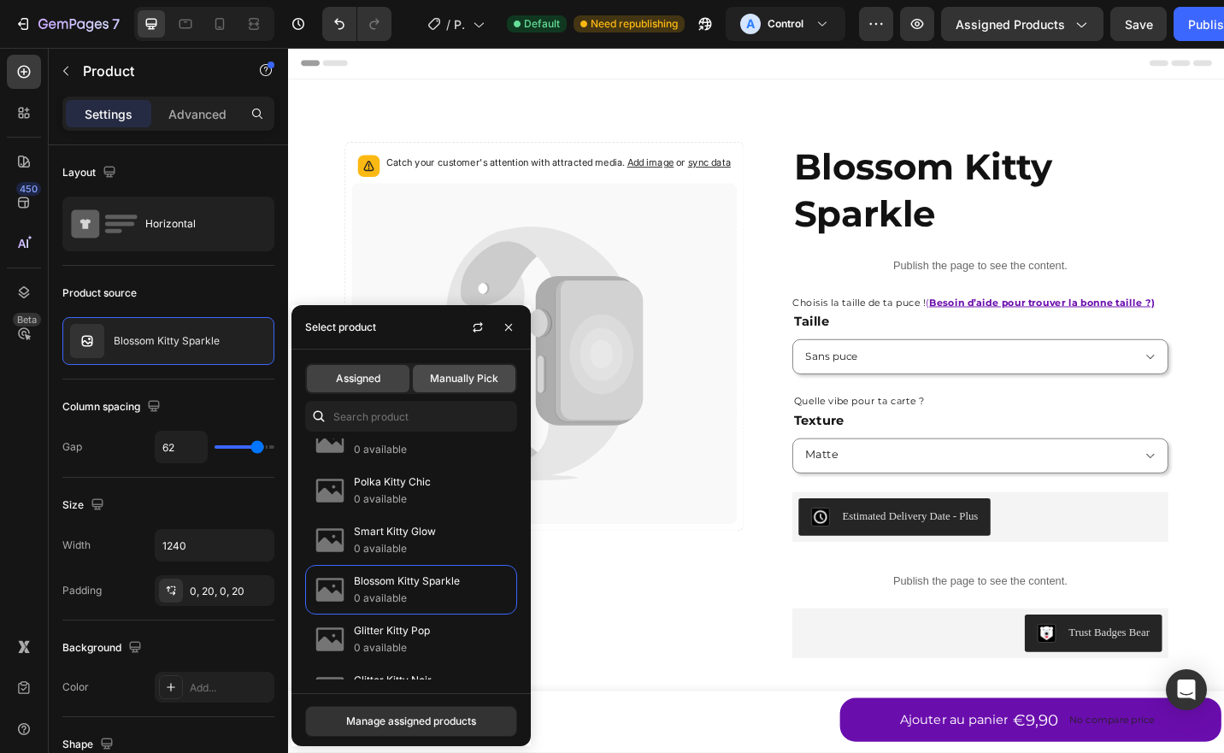
click at [480, 368] on div "Manually Pick" at bounding box center [464, 378] width 103 height 27
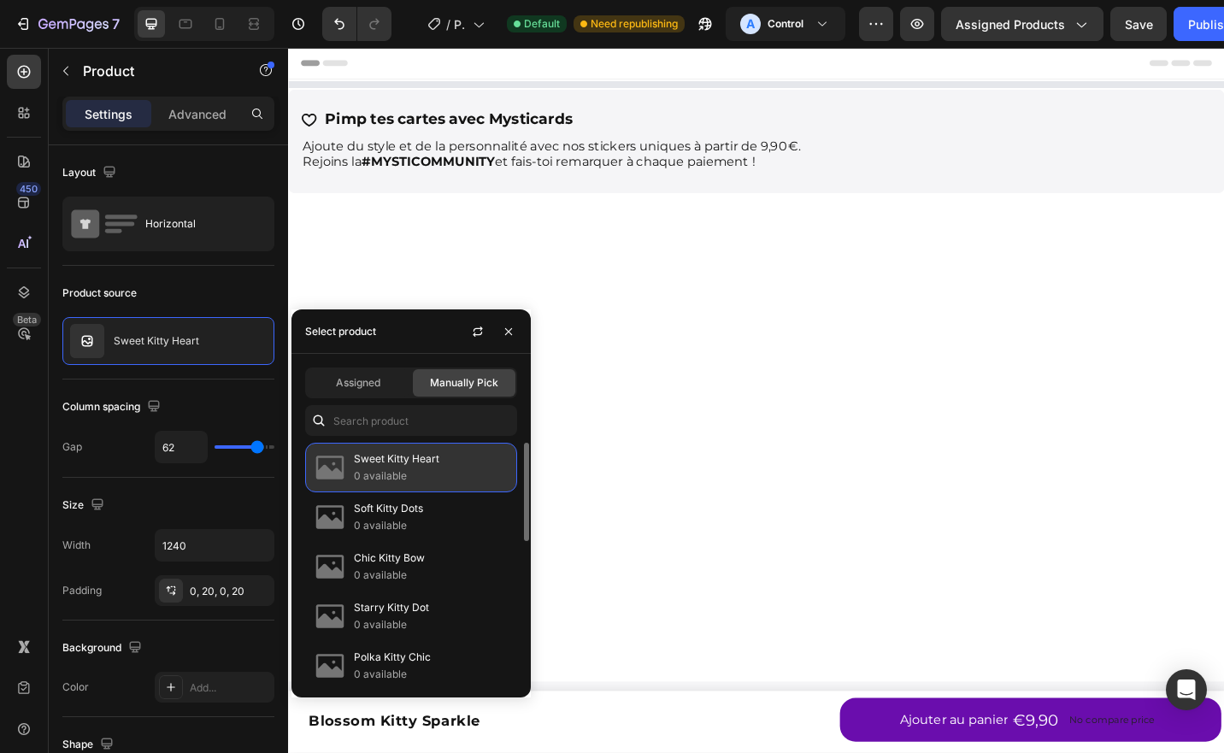
click at [436, 454] on p "Sweet Kitty Heart" at bounding box center [432, 458] width 156 height 17
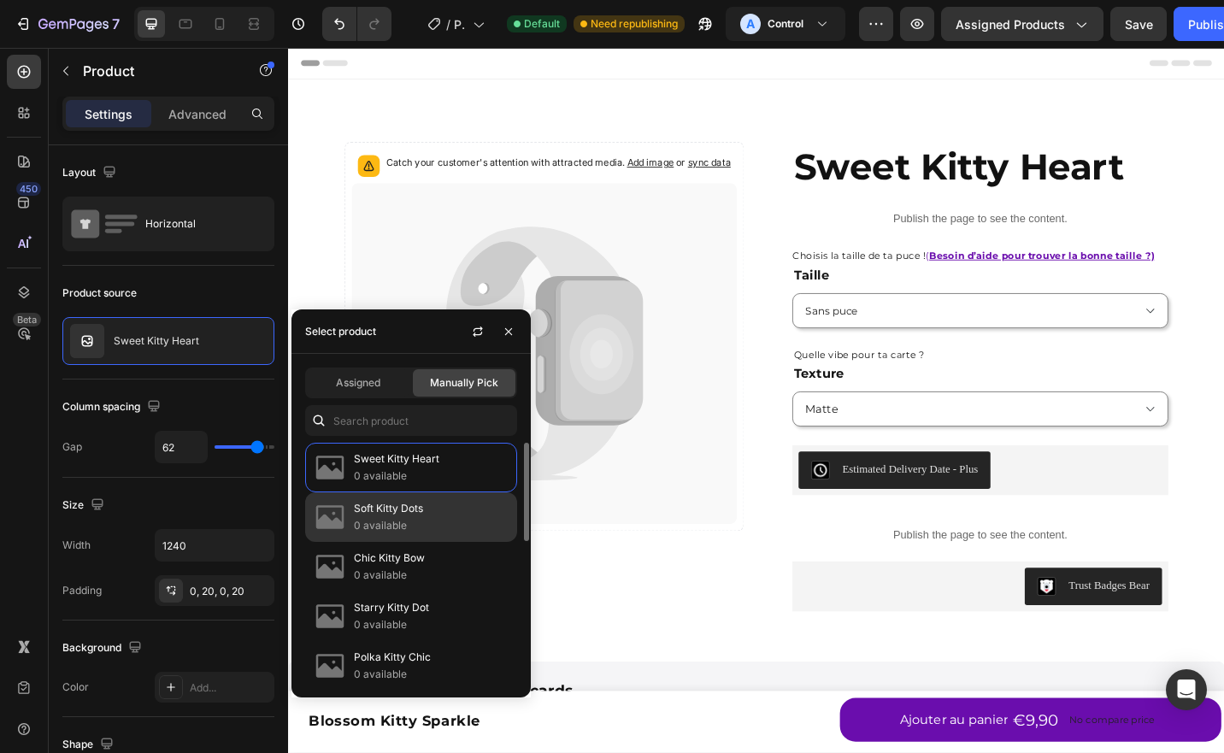
click at [424, 527] on p "0 available" at bounding box center [432, 525] width 156 height 17
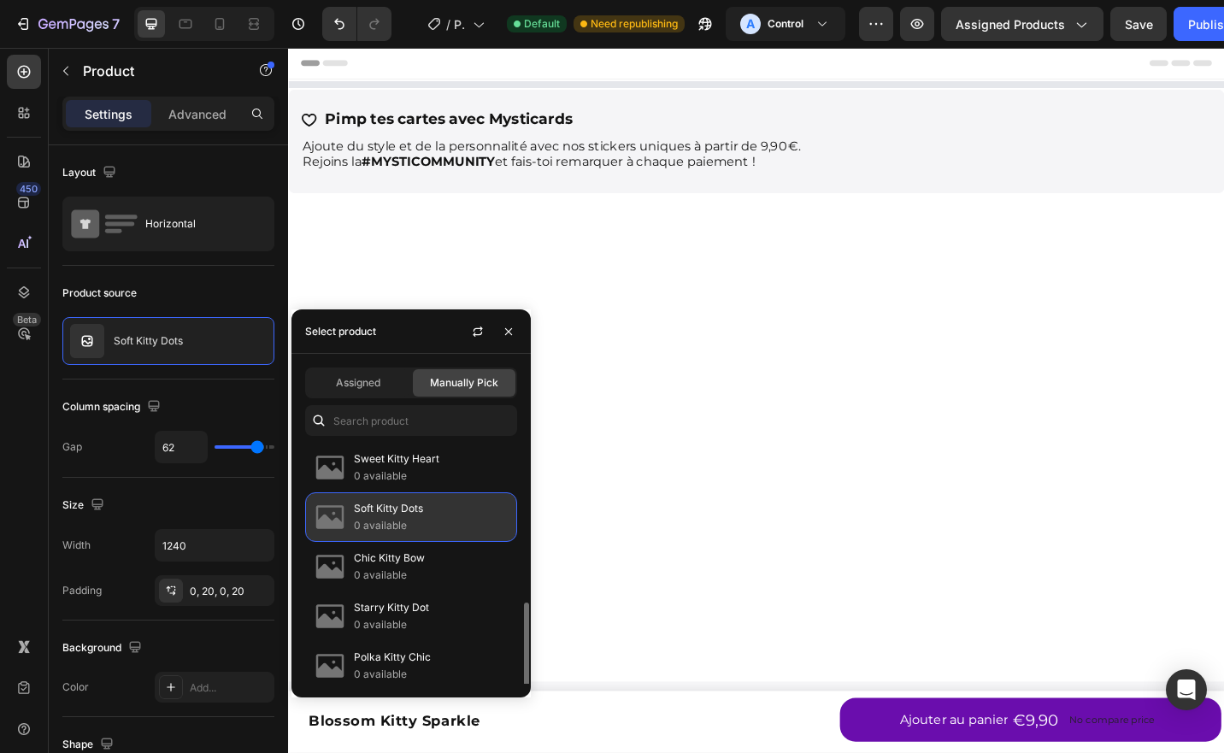
scroll to position [285, 0]
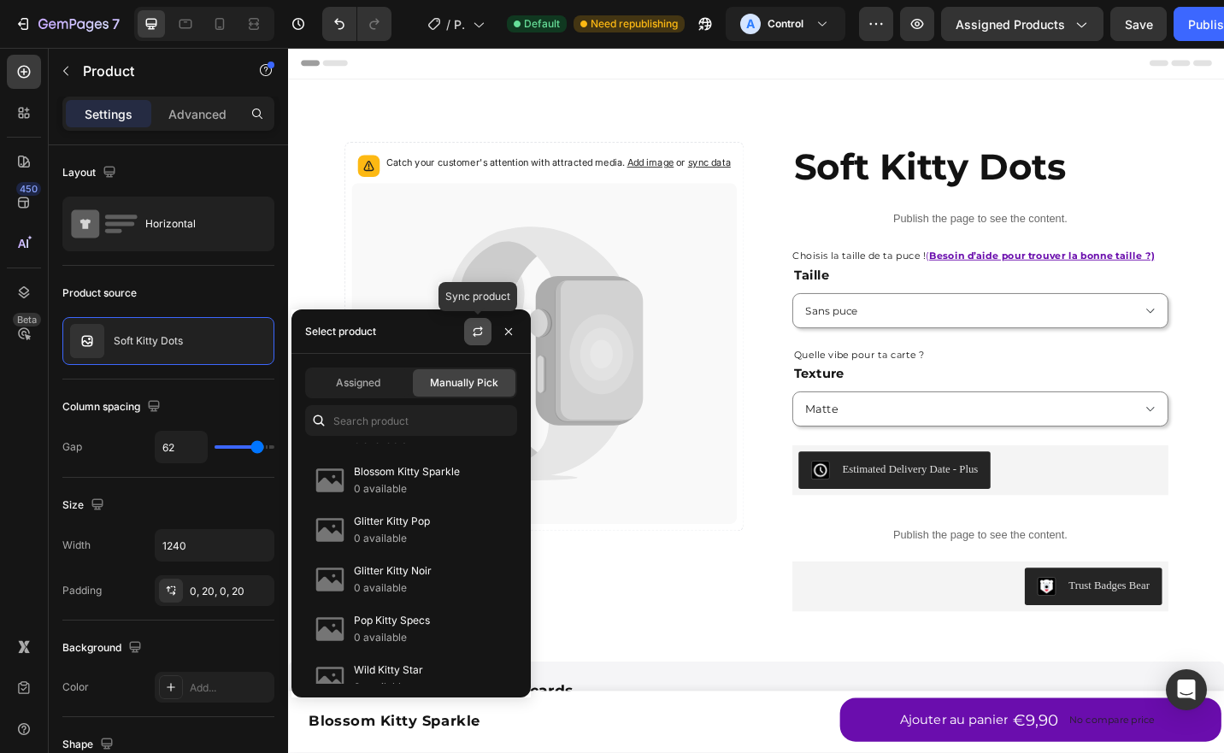
click at [484, 337] on icon "button" at bounding box center [478, 332] width 14 height 14
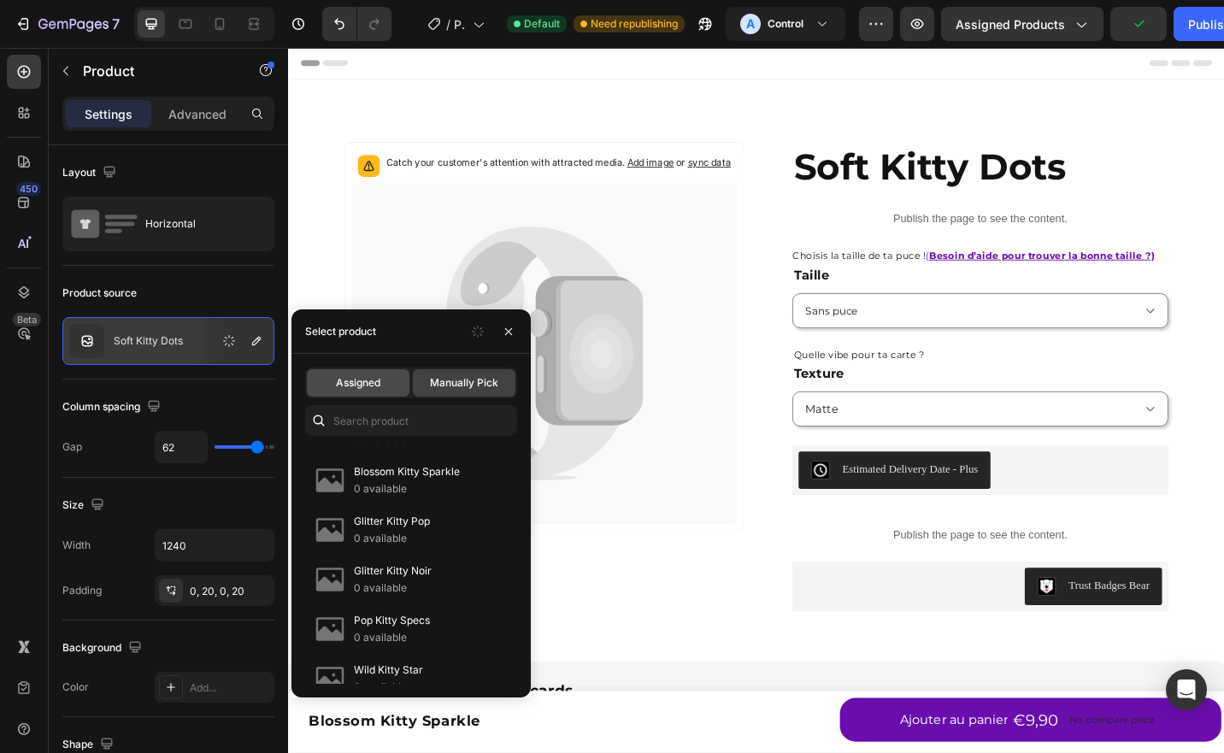
click at [375, 396] on div "Assigned" at bounding box center [358, 382] width 103 height 27
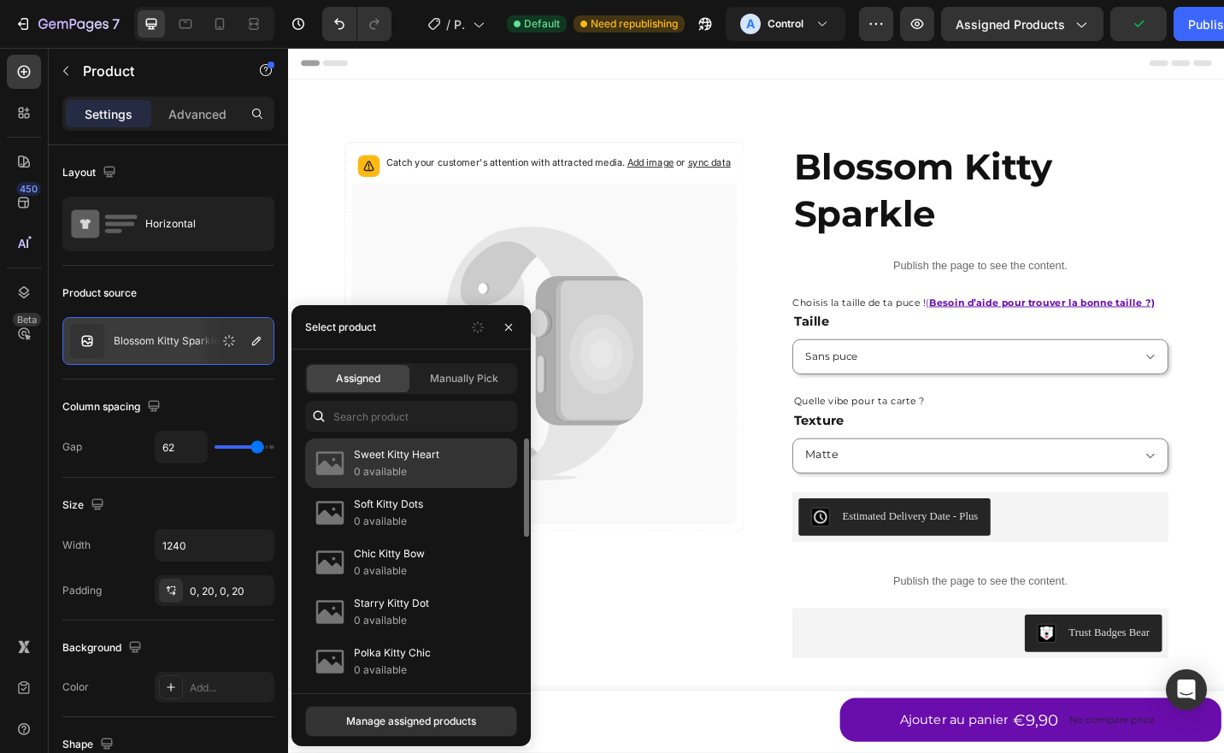
click at [386, 463] on p "0 available" at bounding box center [432, 471] width 156 height 17
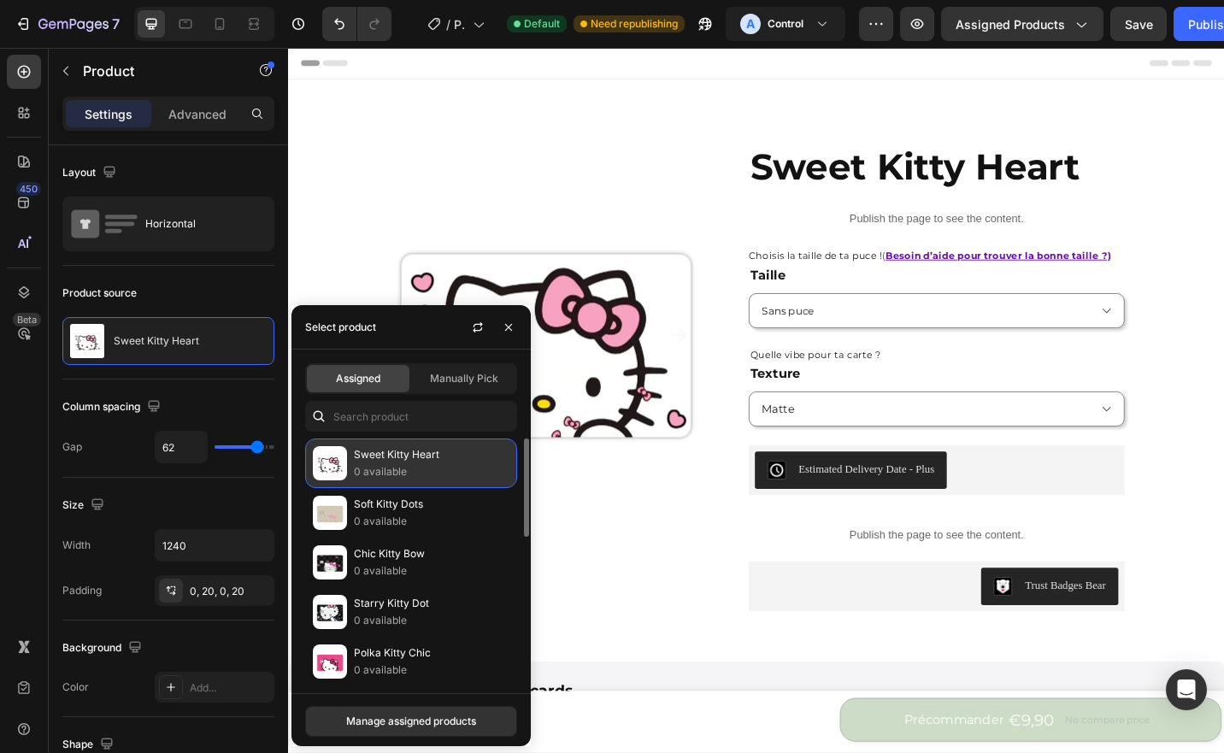
click at [403, 458] on p "Sweet Kitty Heart" at bounding box center [432, 454] width 156 height 17
click at [747, 587] on div "Product Images Sweet Kitty Heart Product Title Publish the page to see the cont…" at bounding box center [801, 422] width 1026 height 542
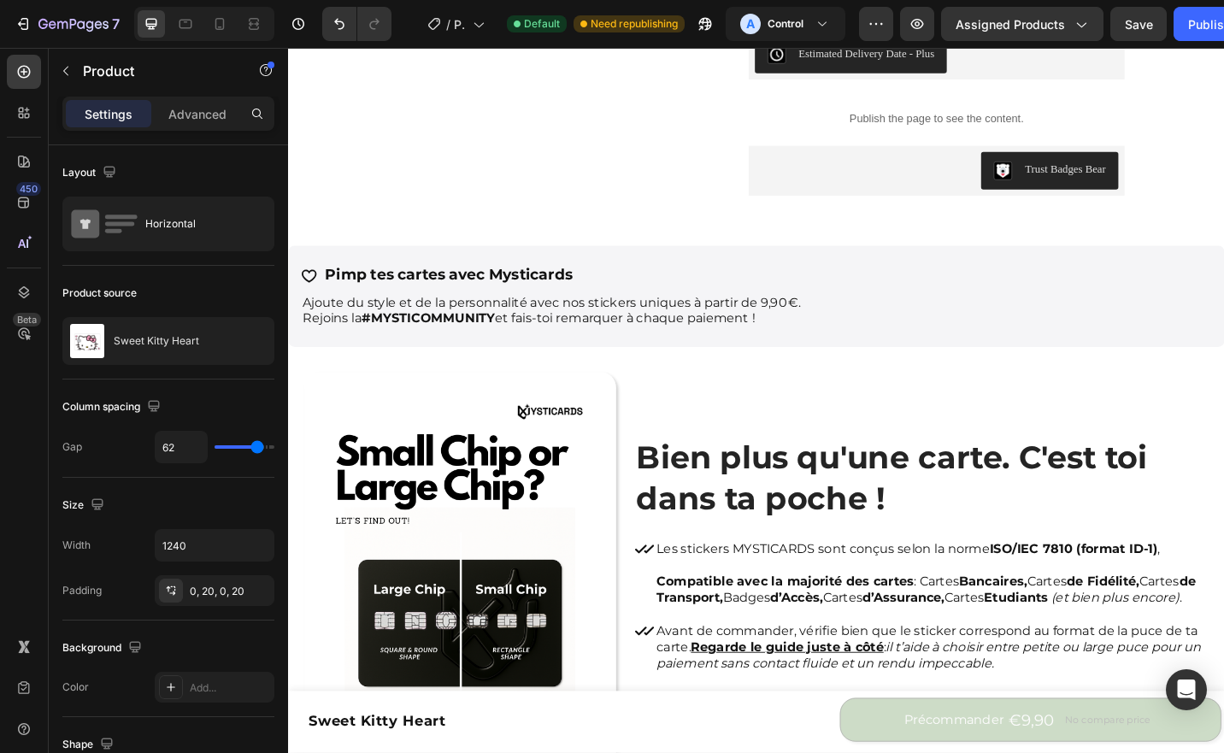
scroll to position [171, 0]
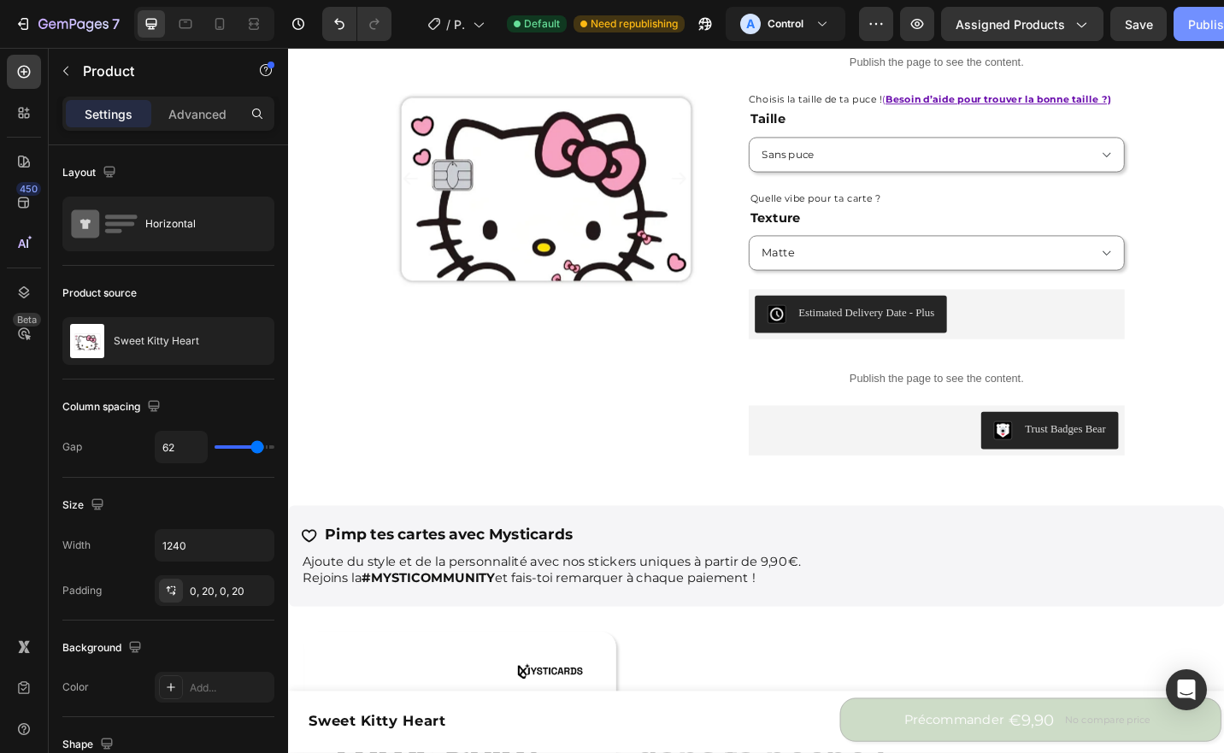
click at [1183, 28] on button "Publish" at bounding box center [1210, 24] width 72 height 34
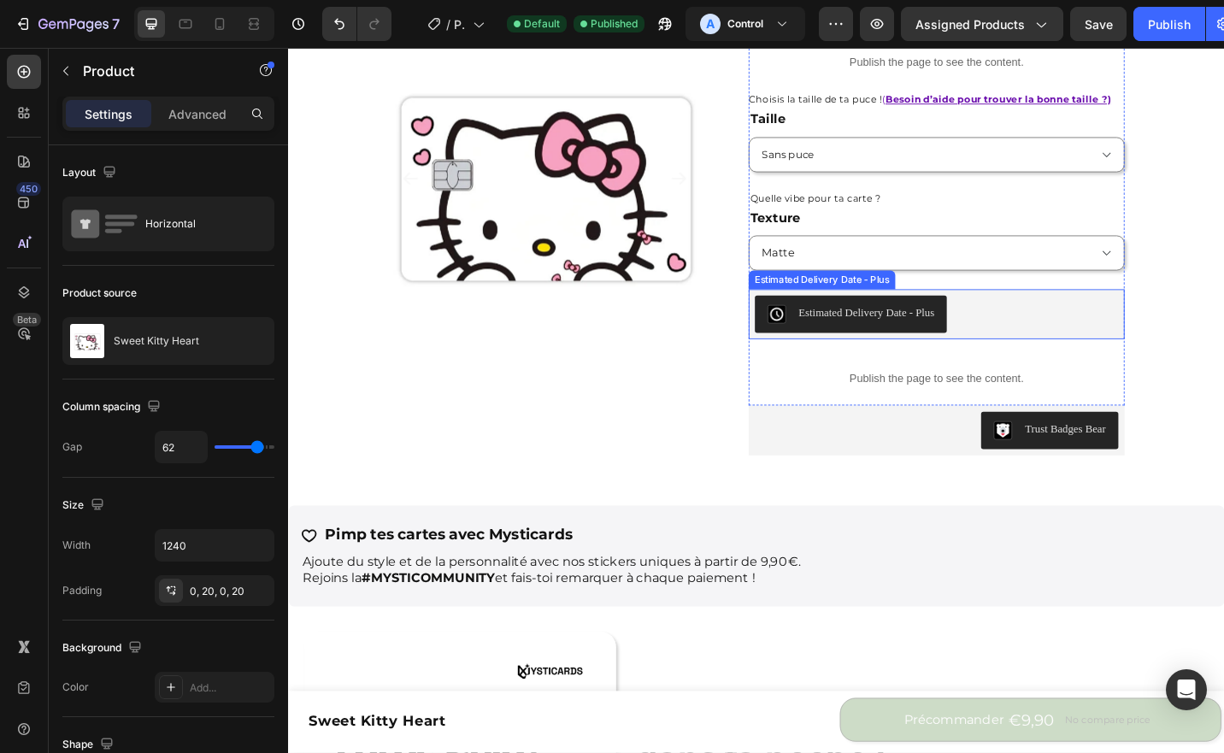
scroll to position [0, 0]
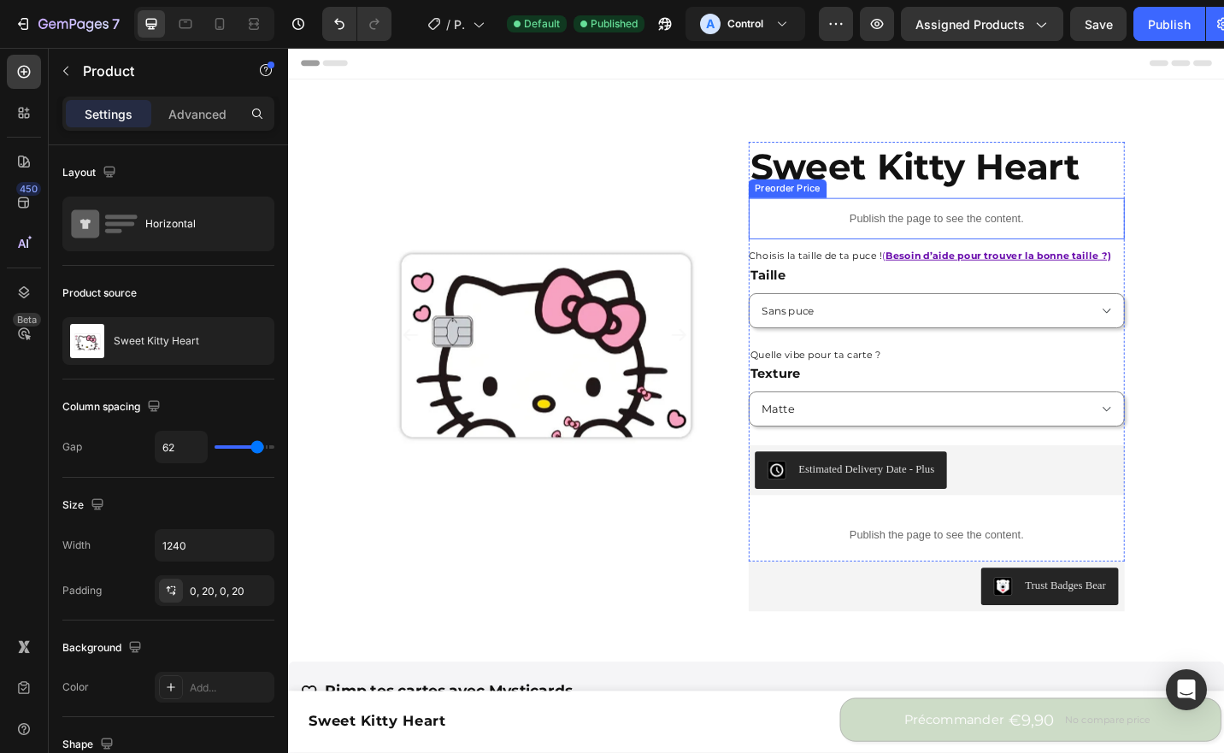
click at [910, 249] on div "Publish the page to see the content." at bounding box center [998, 235] width 412 height 45
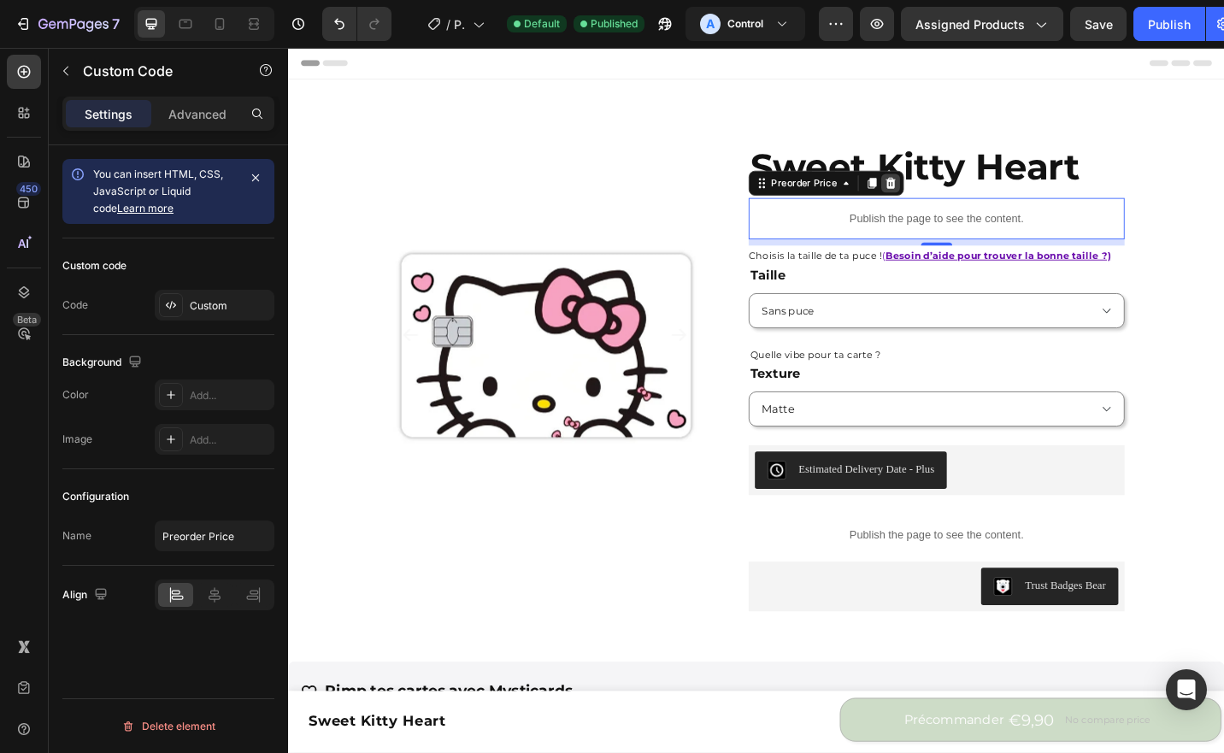
click at [943, 196] on icon at bounding box center [948, 197] width 11 height 12
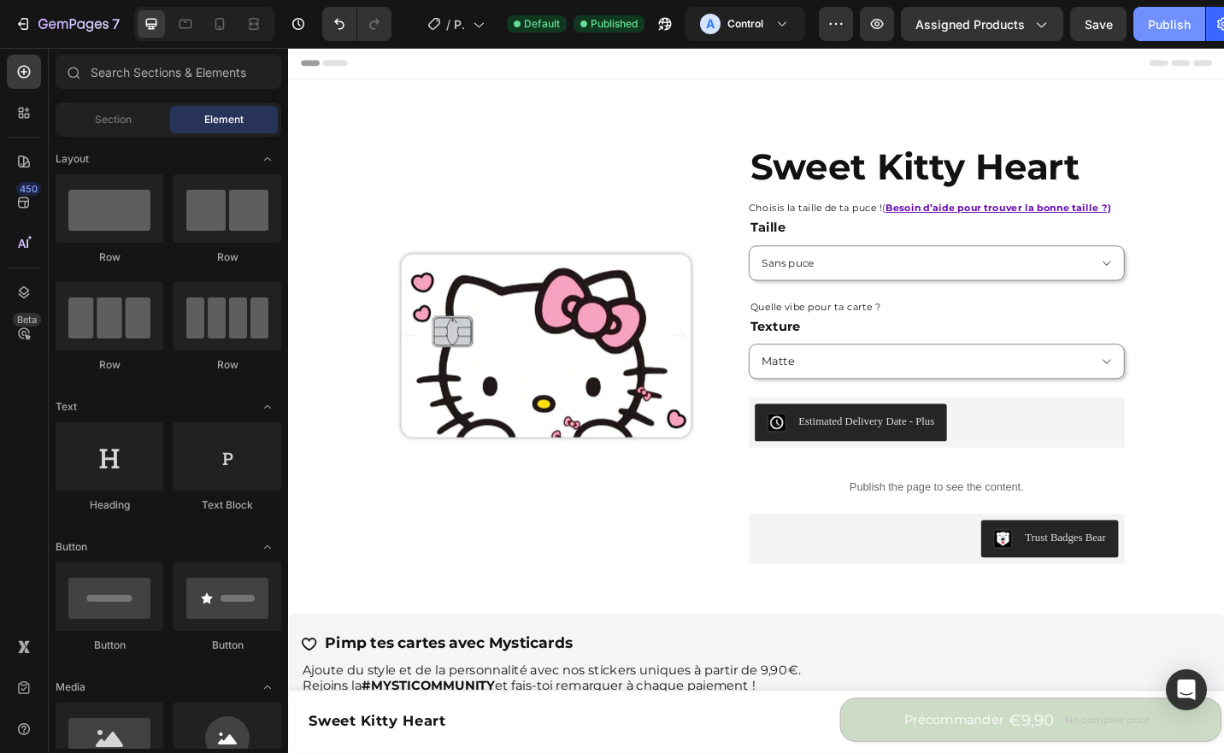
click at [1157, 22] on div "Publish" at bounding box center [1169, 24] width 43 height 18
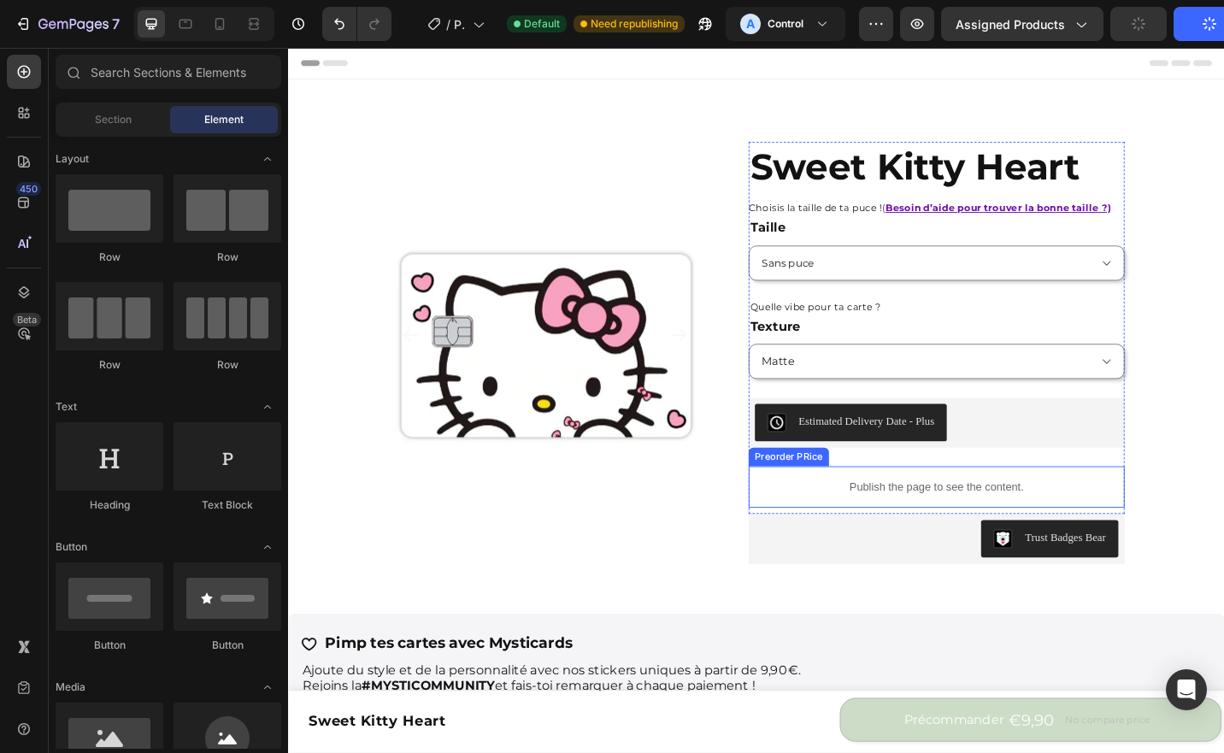
click at [914, 522] on p "Publish the page to see the content." at bounding box center [998, 530] width 412 height 18
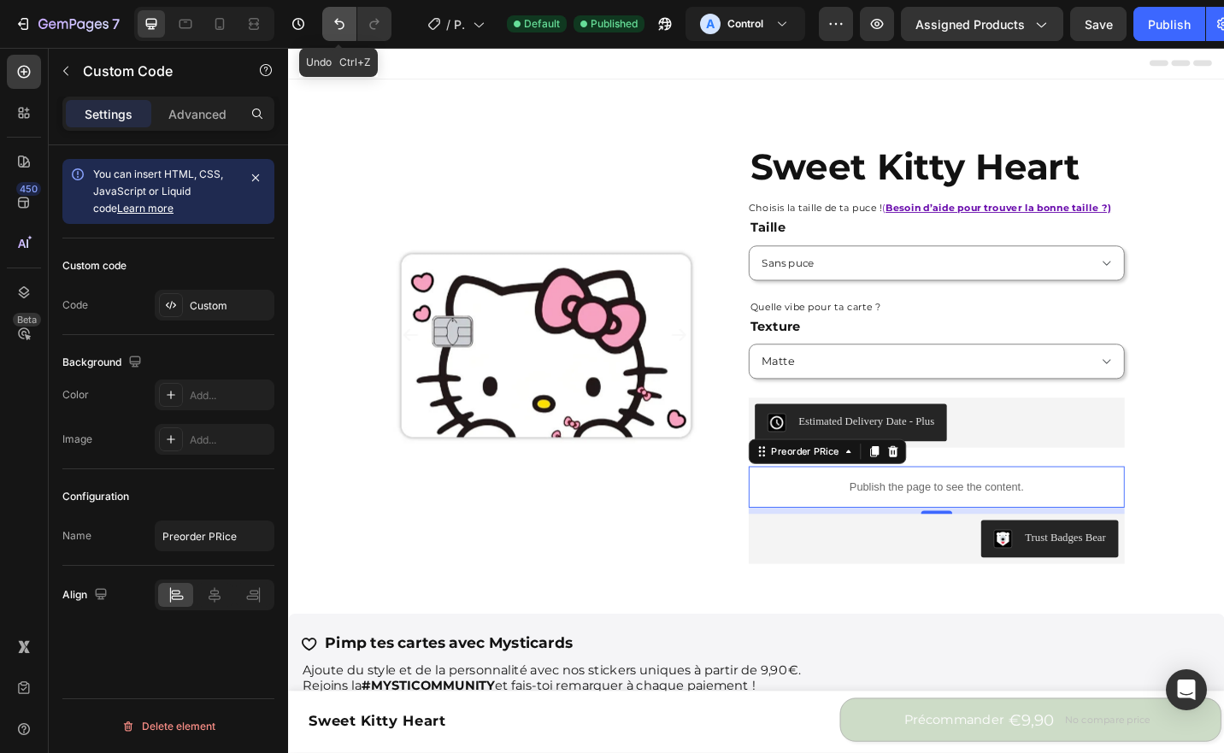
click at [332, 32] on icon "Undo/Redo" at bounding box center [339, 23] width 17 height 17
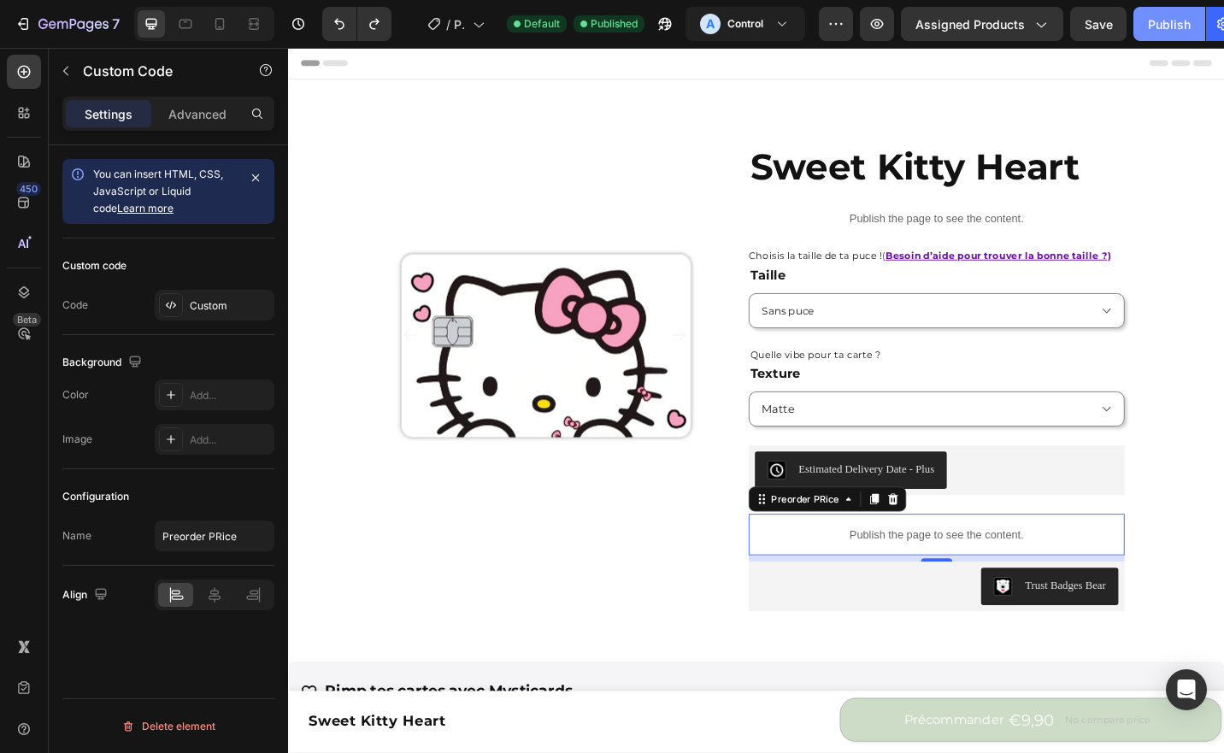
click at [1167, 34] on button "Publish" at bounding box center [1169, 24] width 72 height 34
click at [85, 27] on icon "button" at bounding box center [73, 25] width 70 height 15
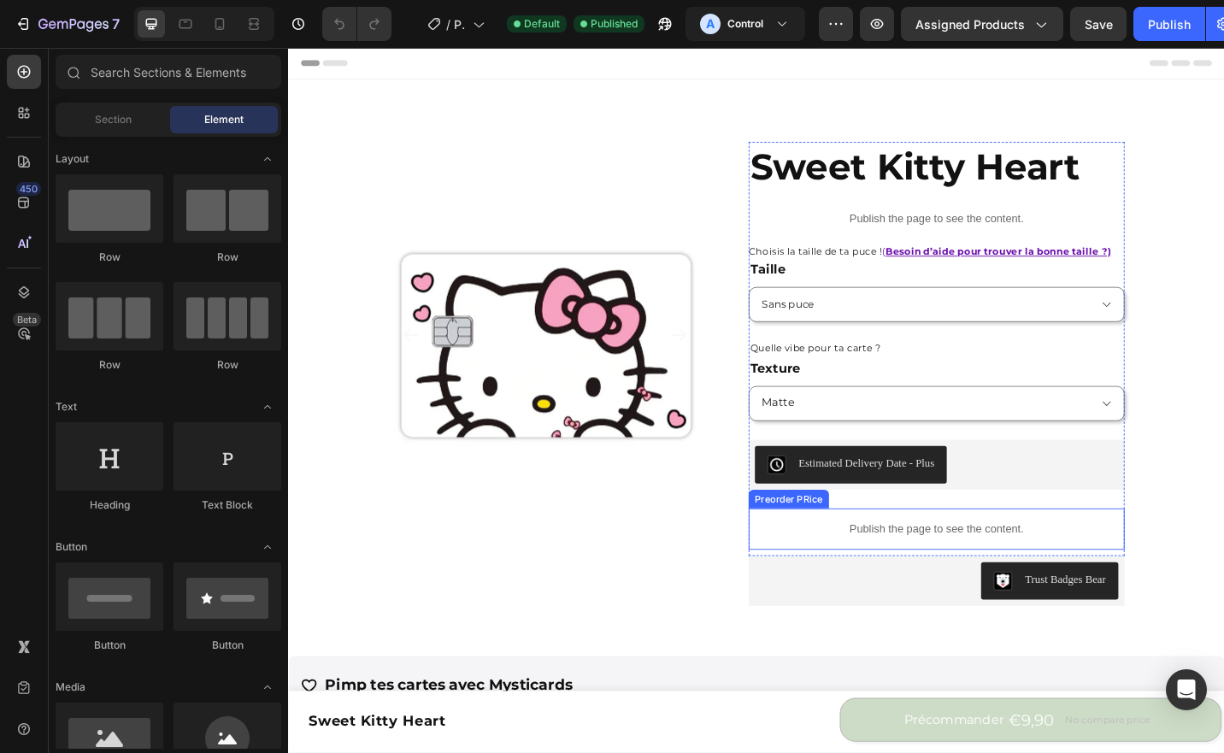
click at [951, 574] on p "Publish the page to see the content." at bounding box center [998, 576] width 412 height 18
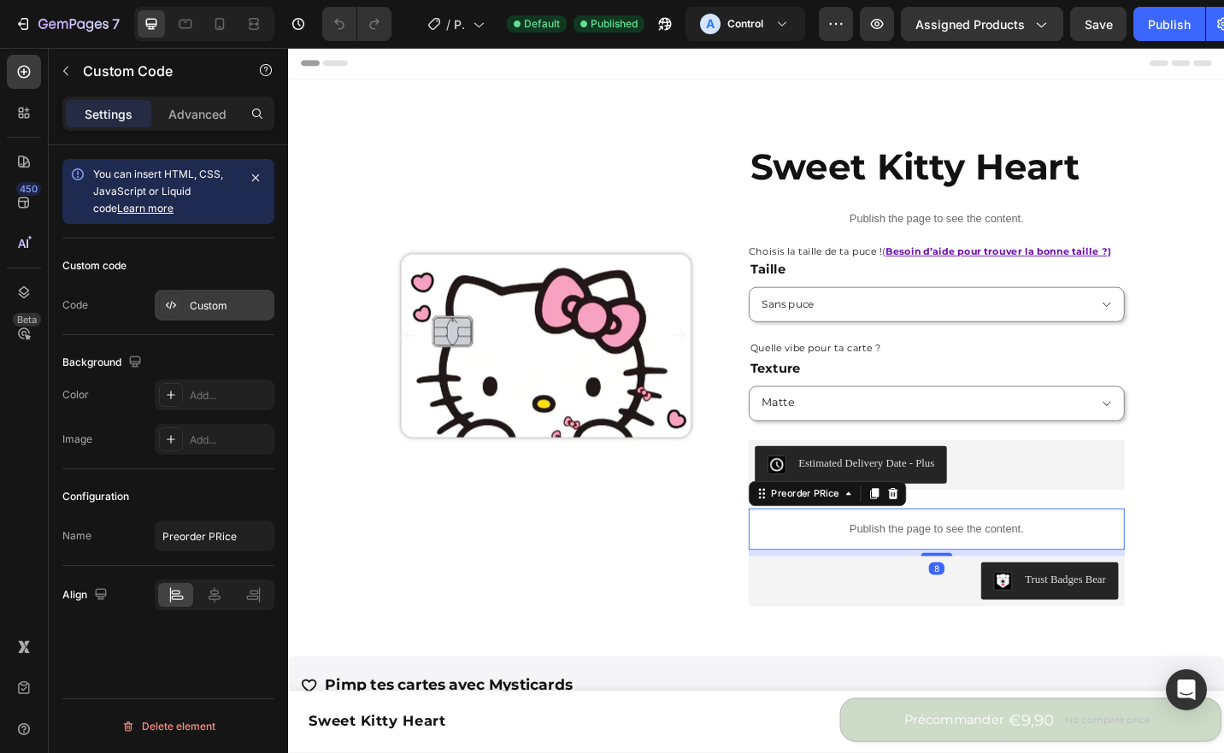
click at [228, 313] on div "Custom" at bounding box center [215, 305] width 120 height 31
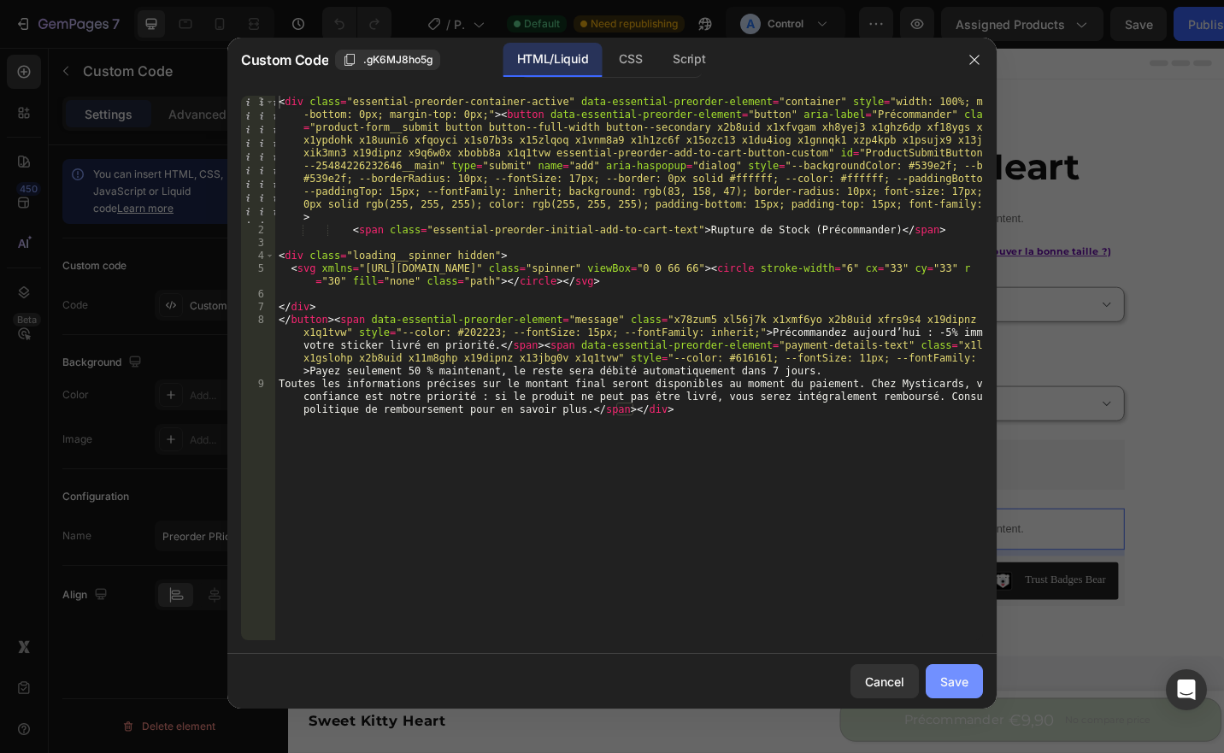
click at [957, 686] on div "Save" at bounding box center [954, 682] width 28 height 18
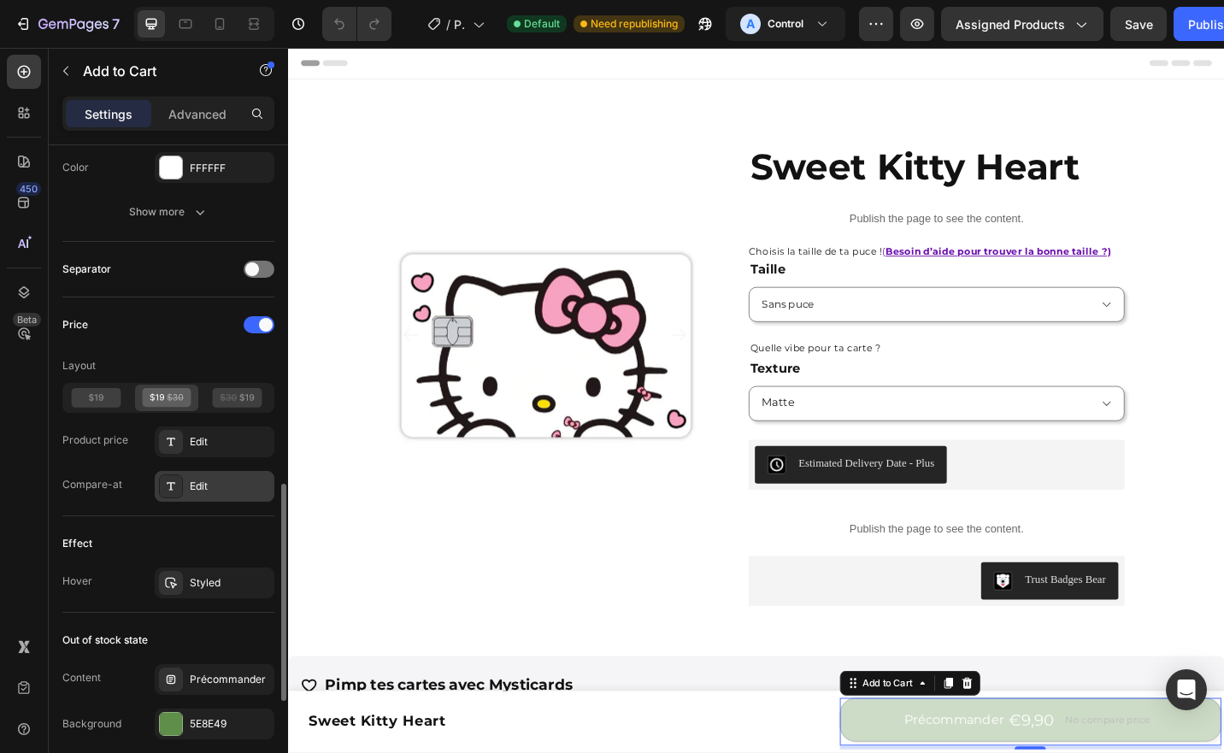
scroll to position [1310, 0]
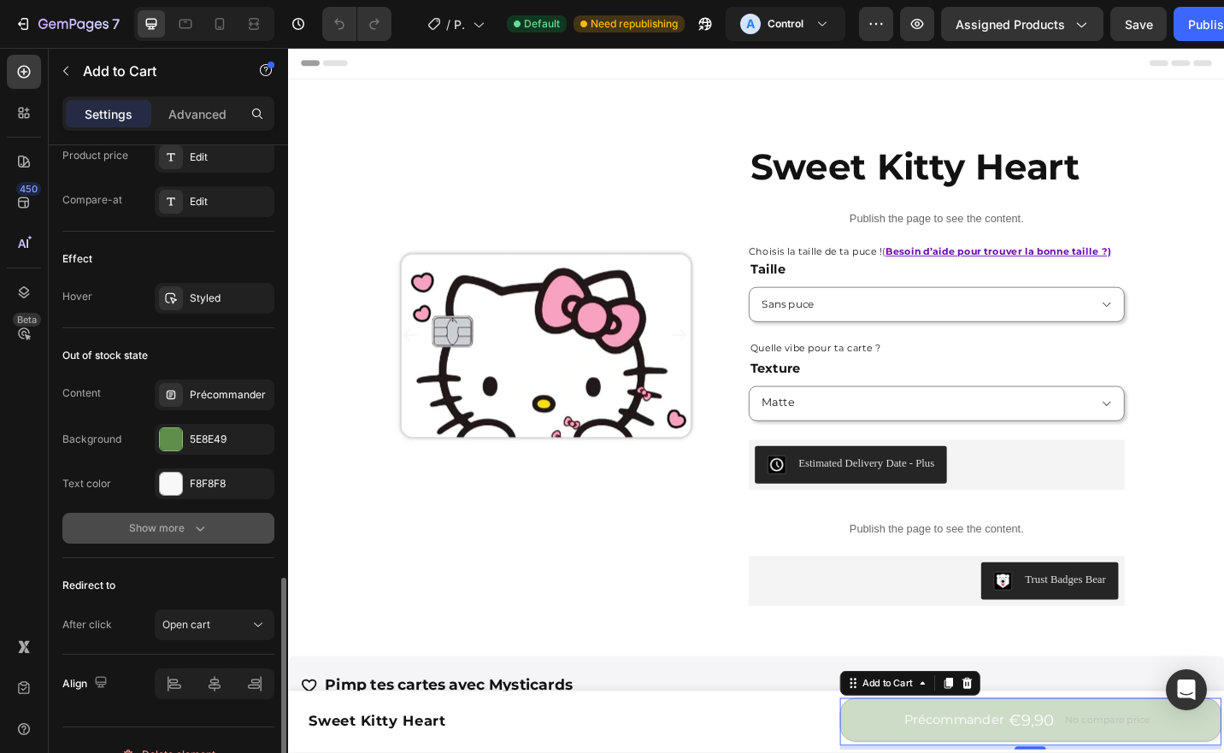
click at [183, 524] on div "Show more" at bounding box center [168, 528] width 79 height 17
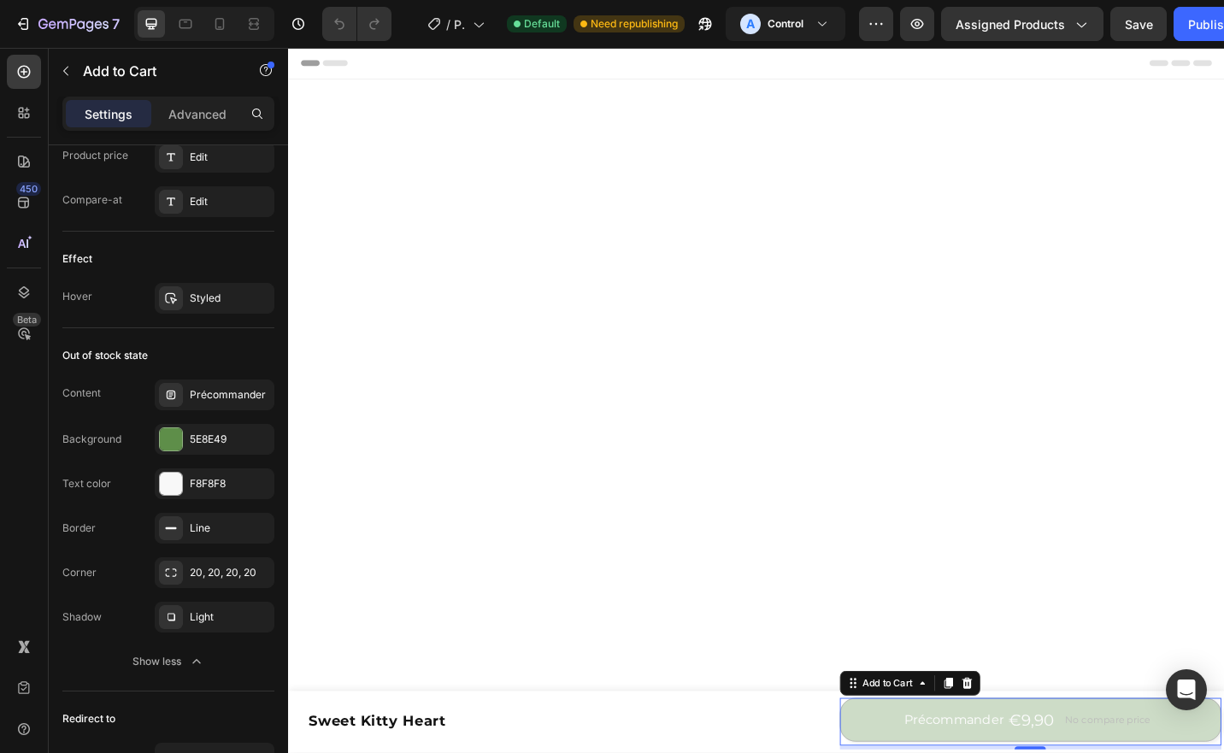
drag, startPoint x: 411, startPoint y: 654, endPoint x: 397, endPoint y: 650, distance: 14.9
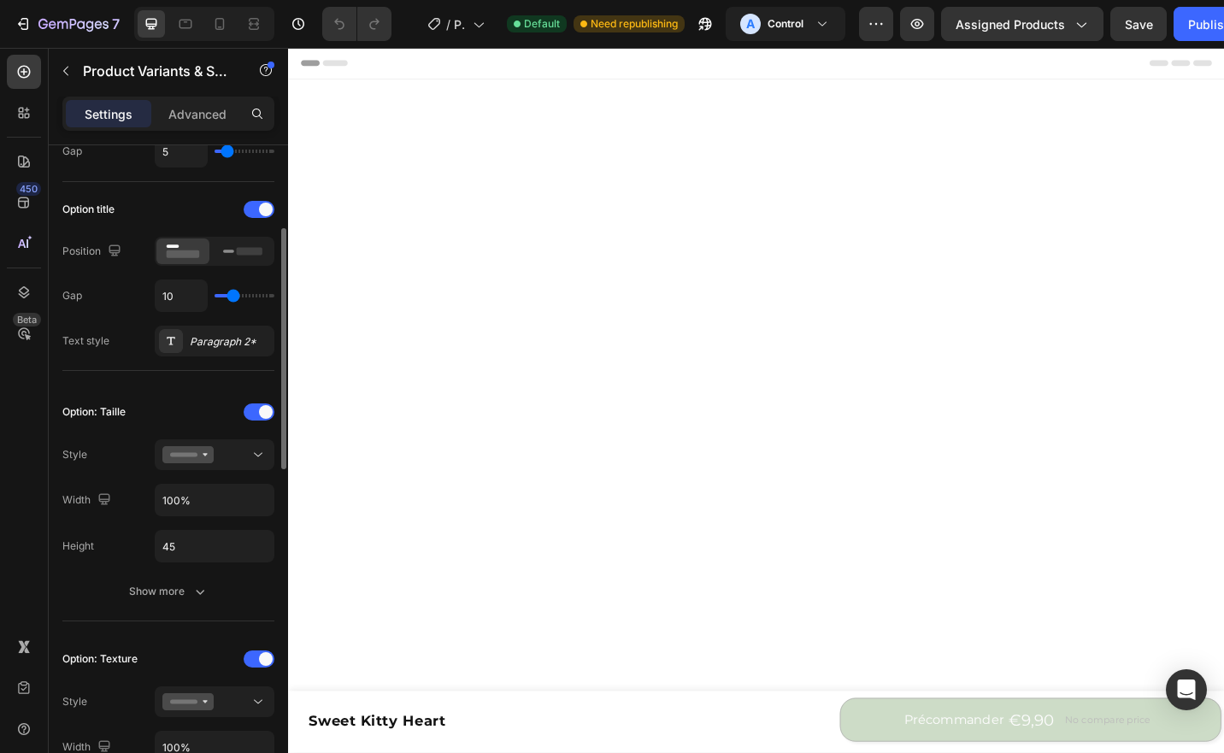
scroll to position [398, 0]
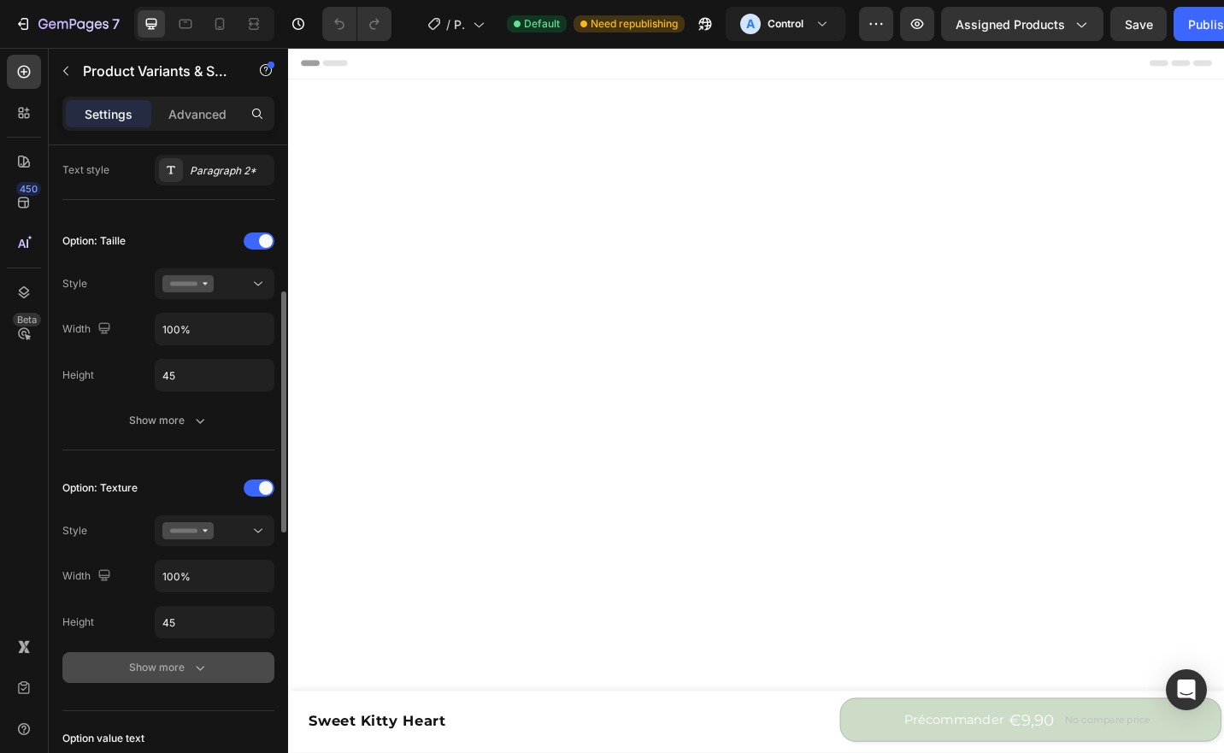
click at [180, 660] on div "Show more" at bounding box center [168, 667] width 79 height 17
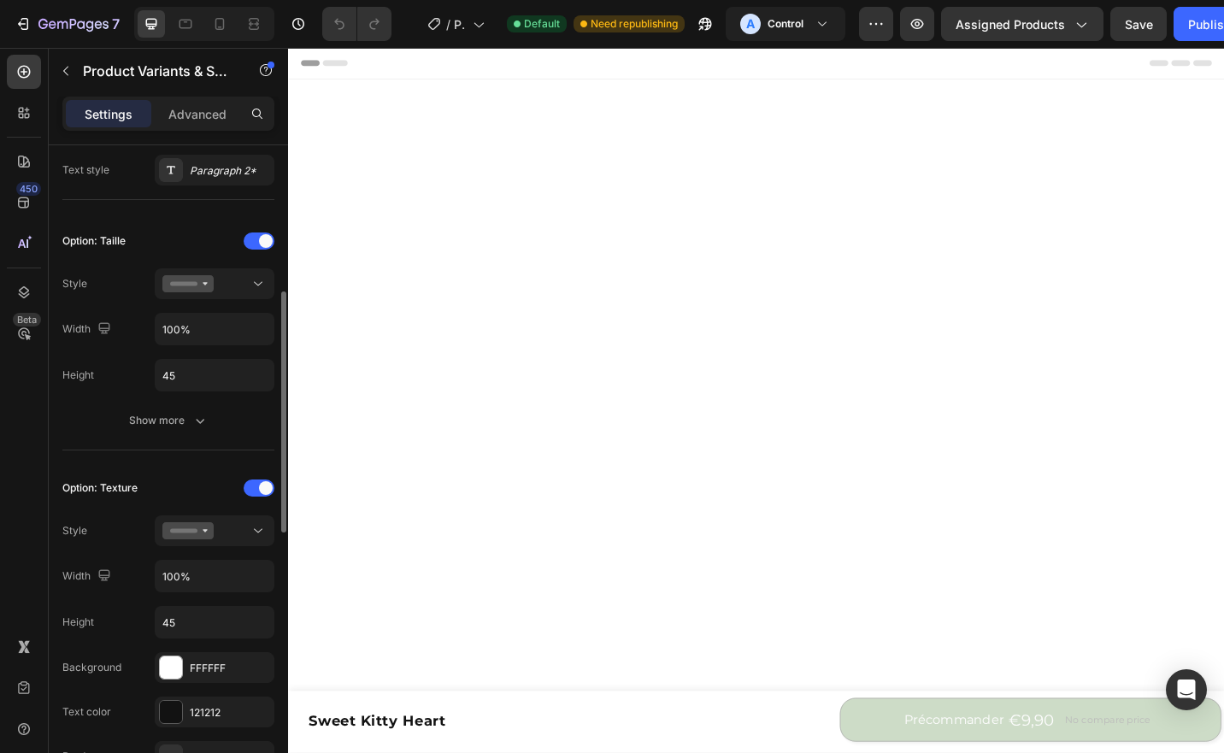
scroll to position [627, 0]
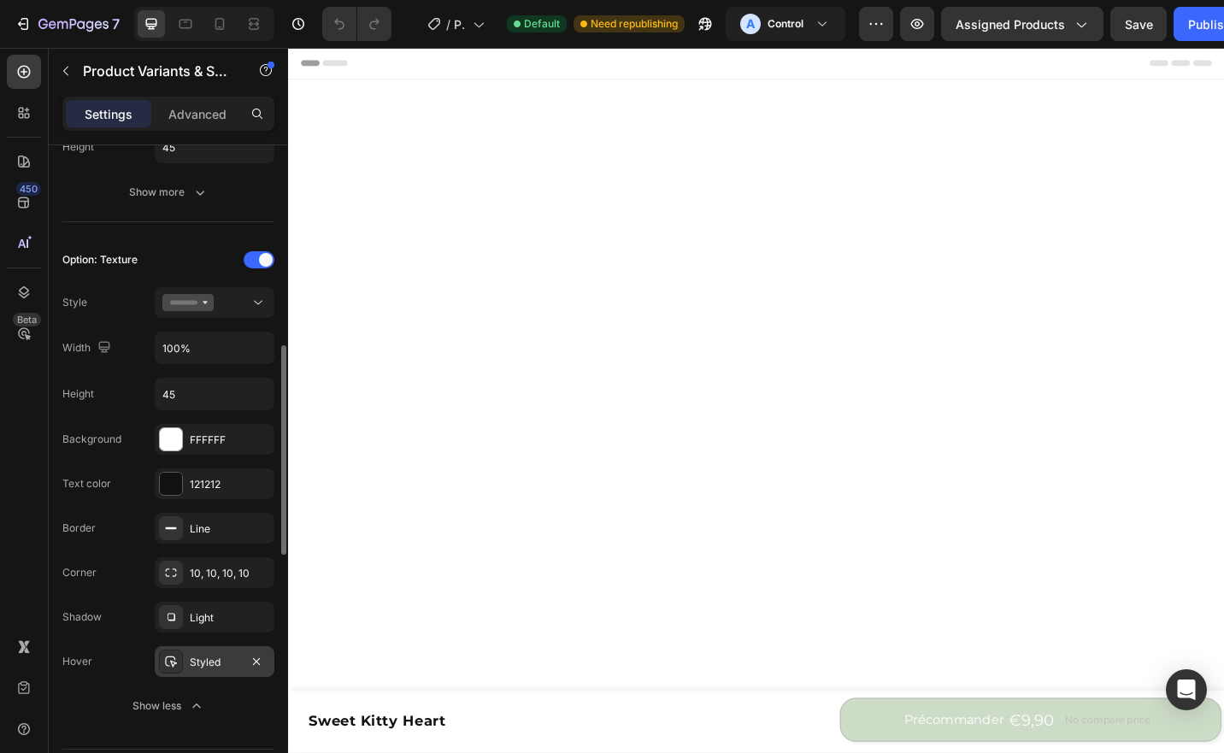
click at [200, 662] on div "Styled" at bounding box center [215, 662] width 50 height 15
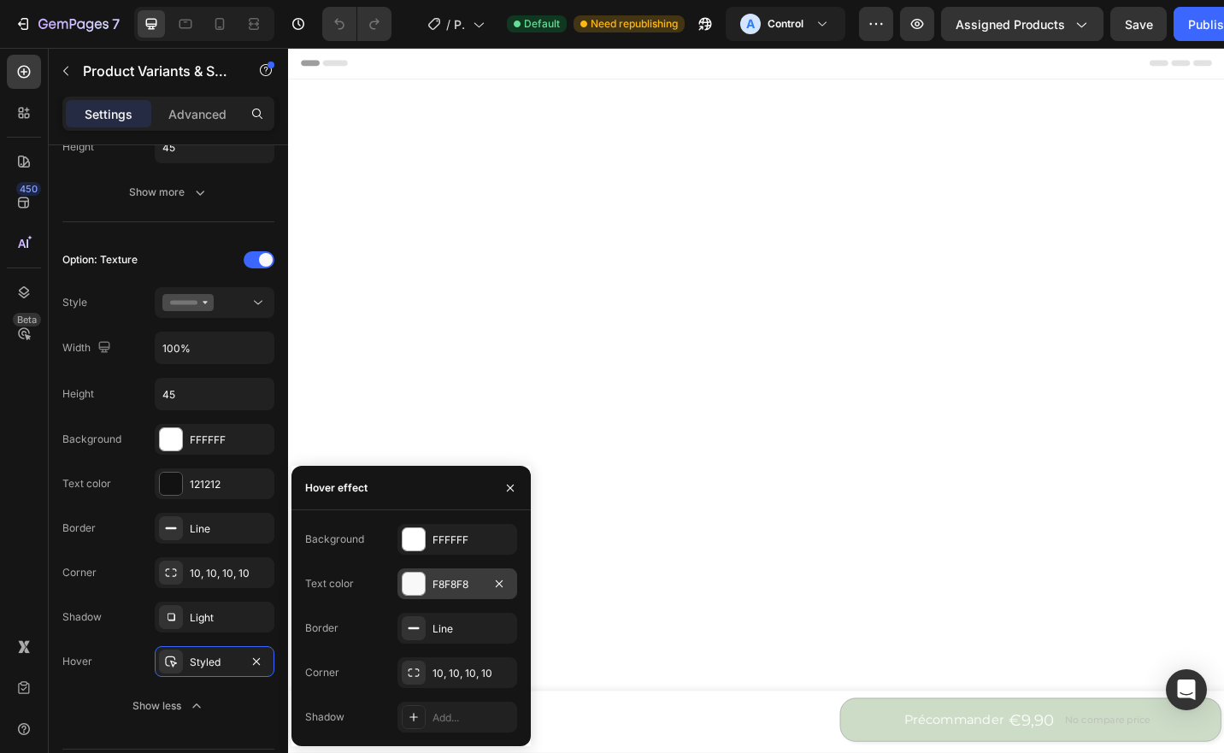
click at [412, 590] on div at bounding box center [414, 584] width 22 height 22
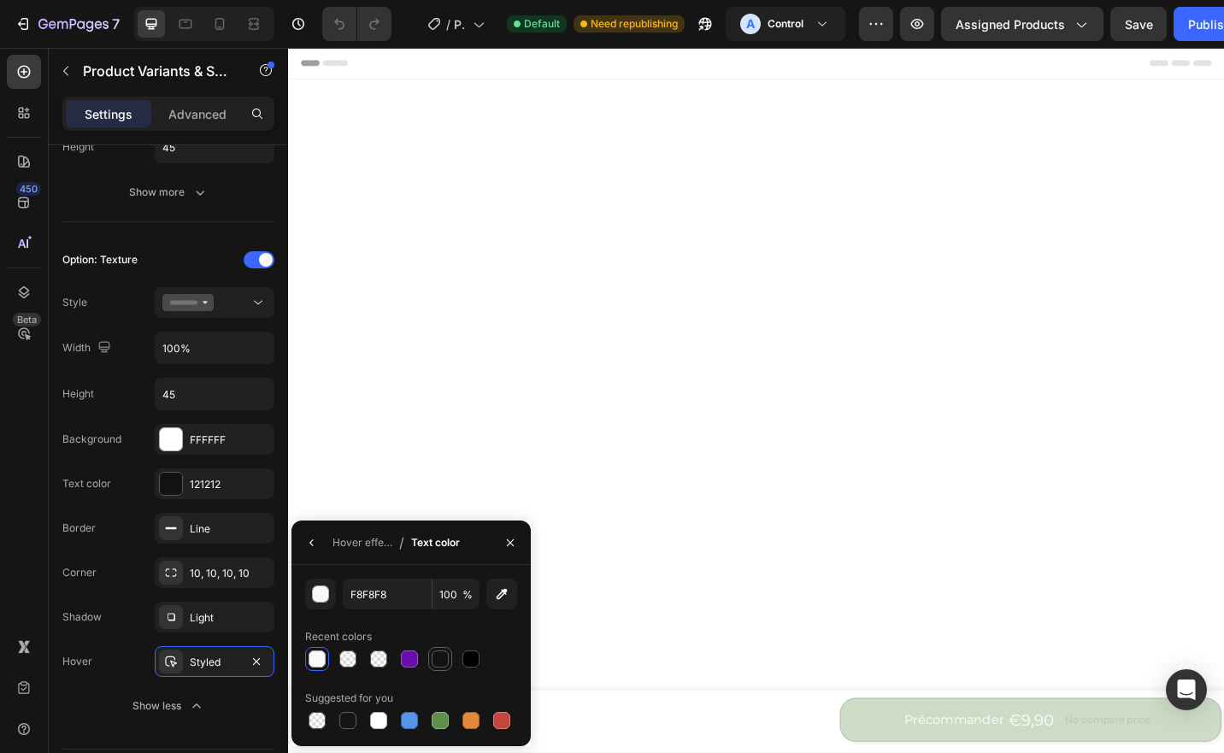
click at [438, 662] on div at bounding box center [440, 658] width 17 height 17
type input "121212"
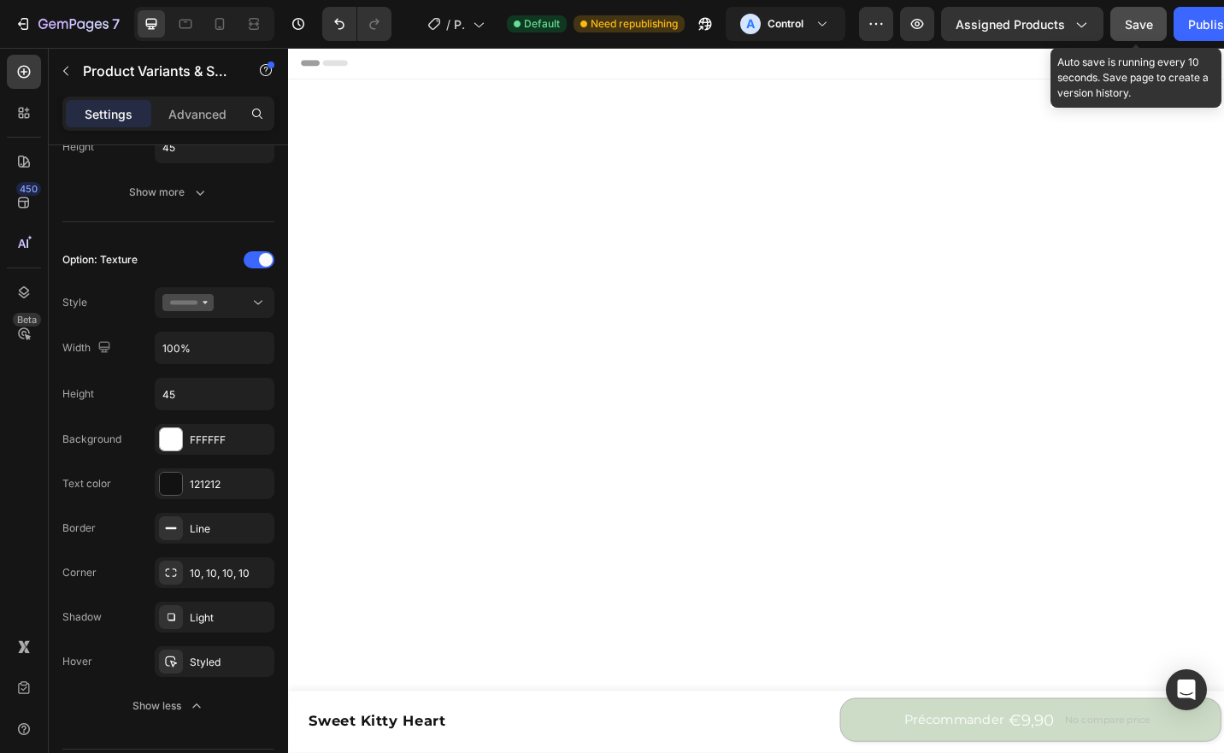
click at [1142, 26] on span "Save" at bounding box center [1139, 24] width 28 height 15
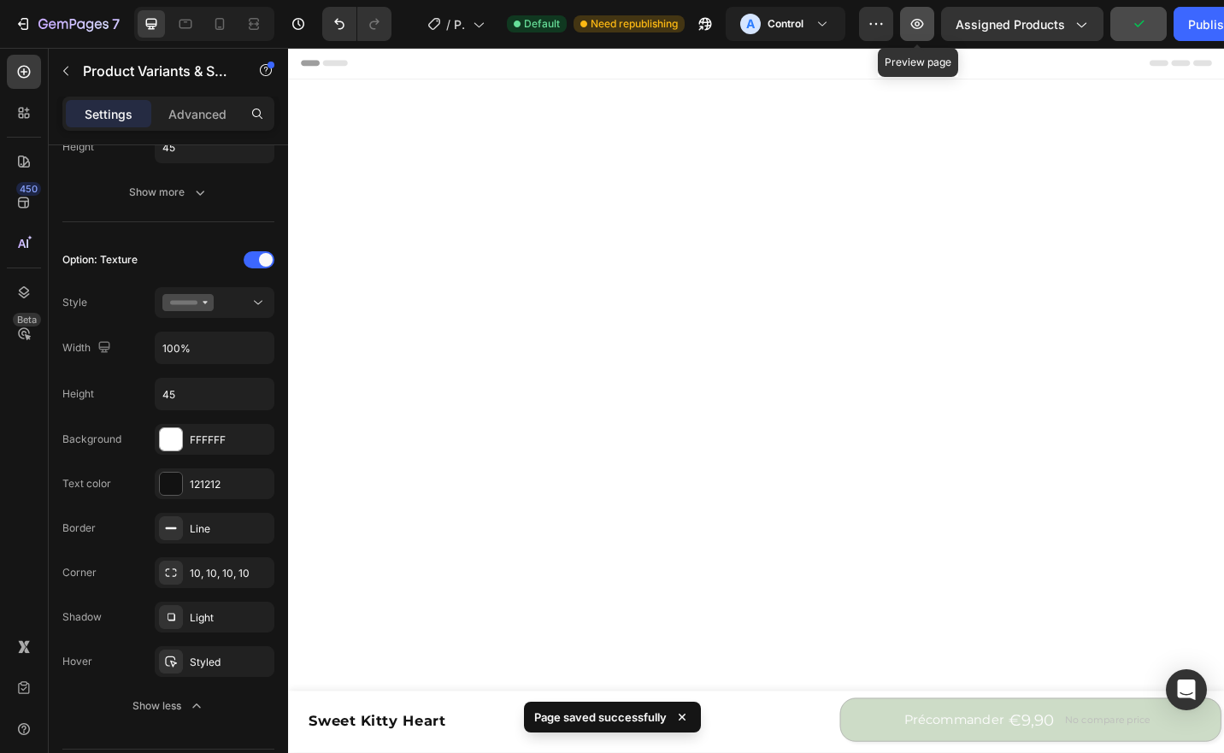
click at [905, 19] on button "button" at bounding box center [917, 24] width 34 height 34
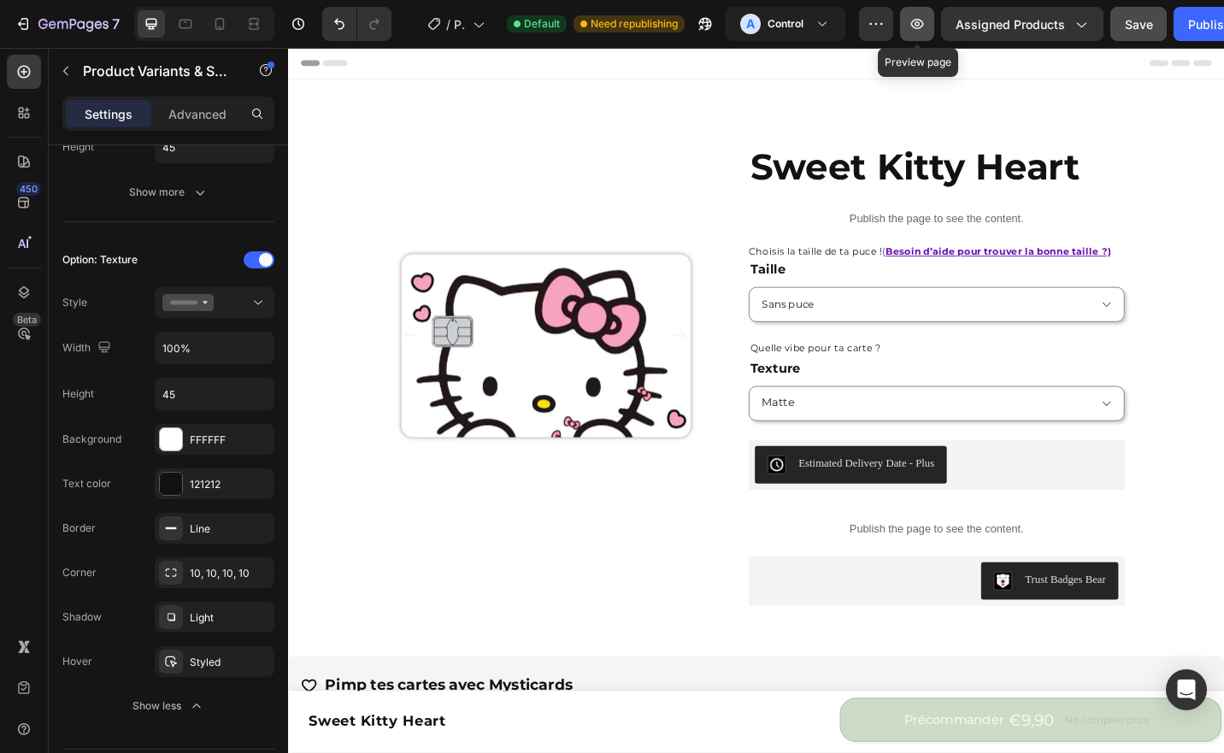
click at [931, 18] on button "button" at bounding box center [917, 24] width 34 height 34
